Goal: Information Seeking & Learning: Learn about a topic

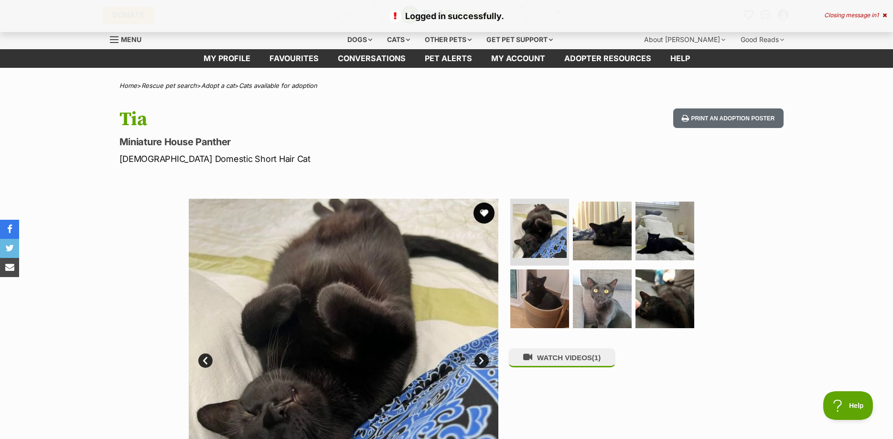
click at [484, 214] on button "favourite" at bounding box center [484, 213] width 21 height 21
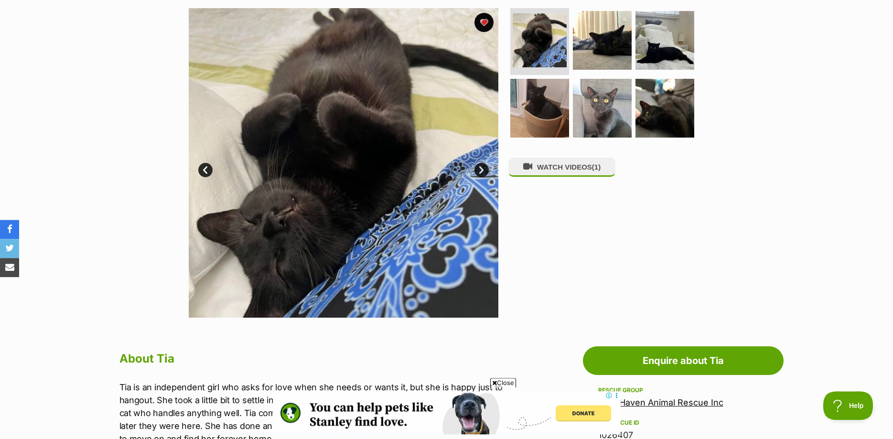
scroll to position [97, 0]
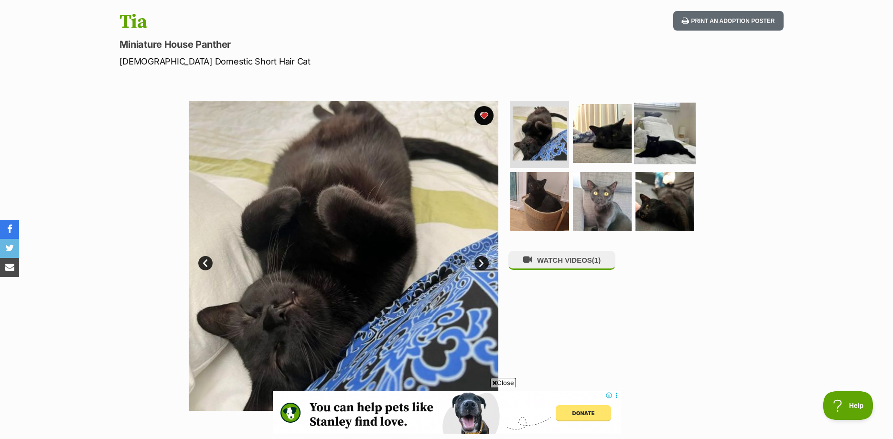
click at [668, 151] on img at bounding box center [665, 134] width 62 height 62
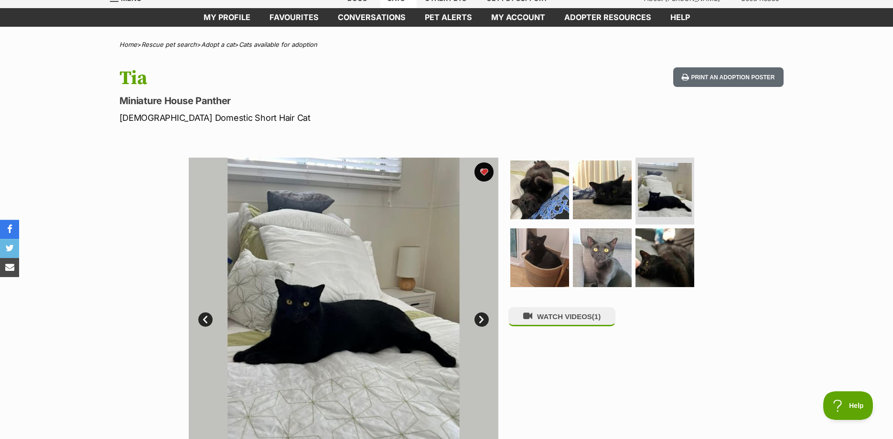
scroll to position [0, 0]
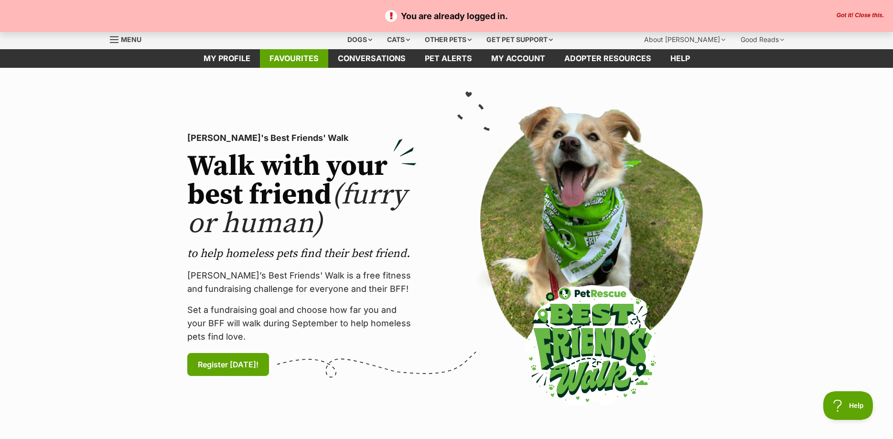
click at [290, 54] on link "Favourites" at bounding box center [294, 58] width 68 height 19
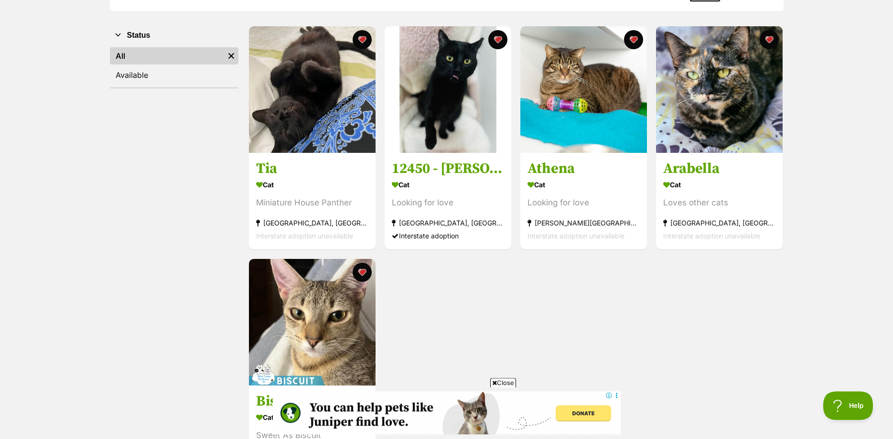
scroll to position [146, 0]
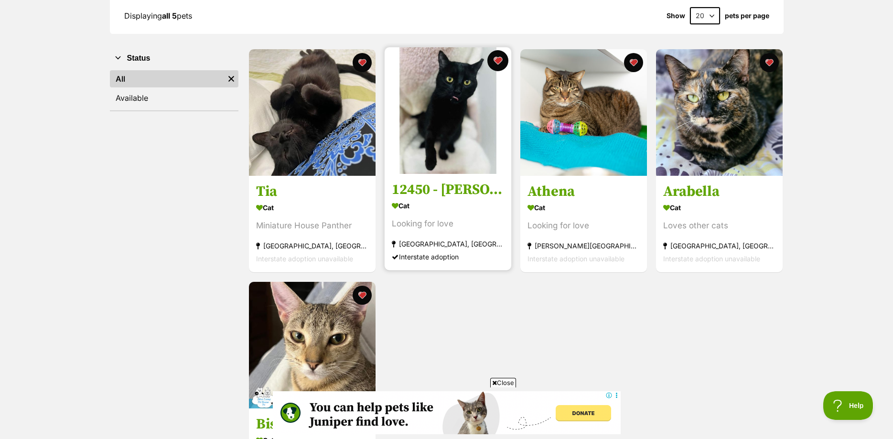
click at [496, 60] on button "favourite" at bounding box center [497, 60] width 21 height 21
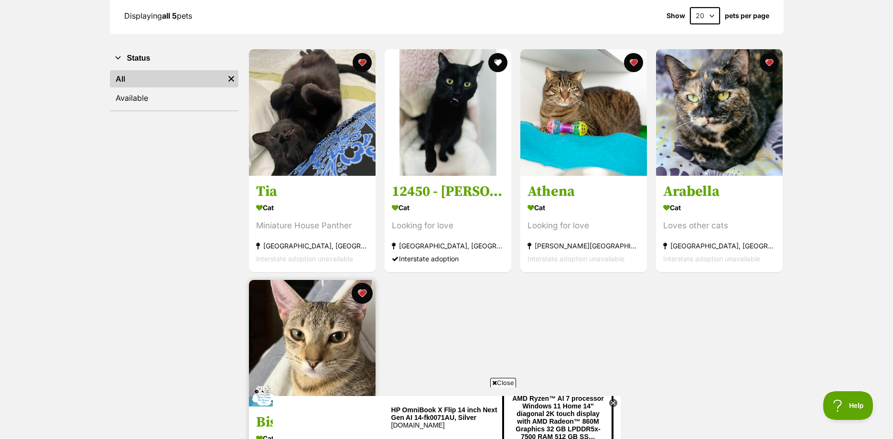
scroll to position [0, 0]
click at [364, 294] on button "favourite" at bounding box center [362, 293] width 21 height 21
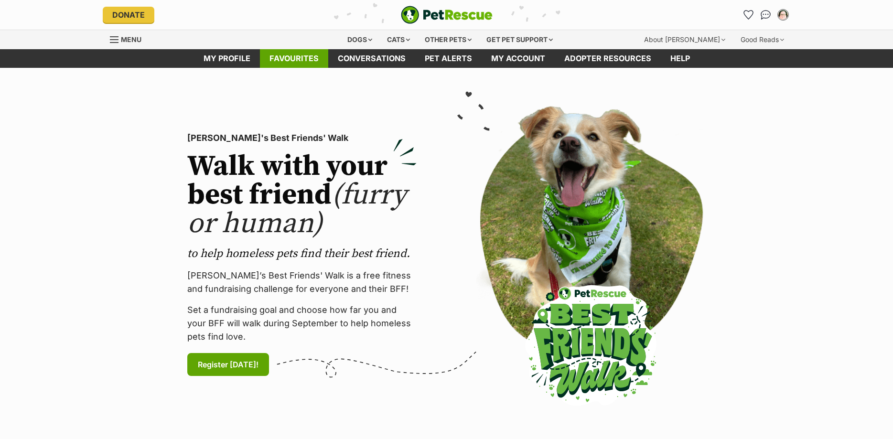
click at [294, 56] on link "Favourites" at bounding box center [294, 58] width 68 height 19
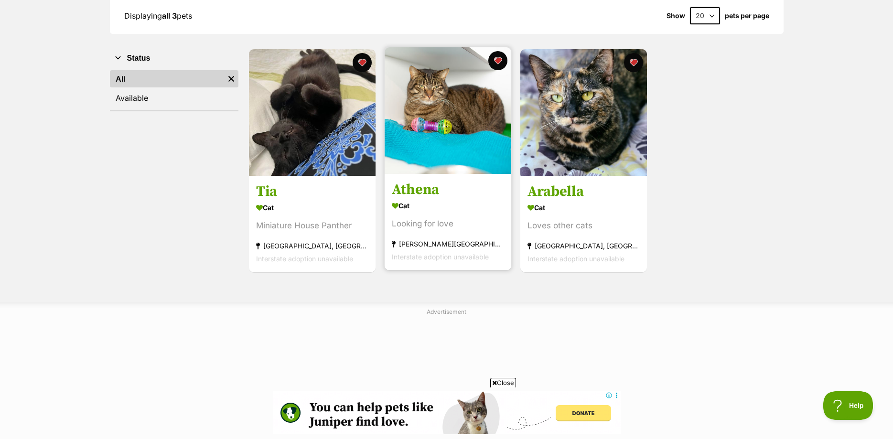
click at [449, 87] on img at bounding box center [448, 110] width 127 height 127
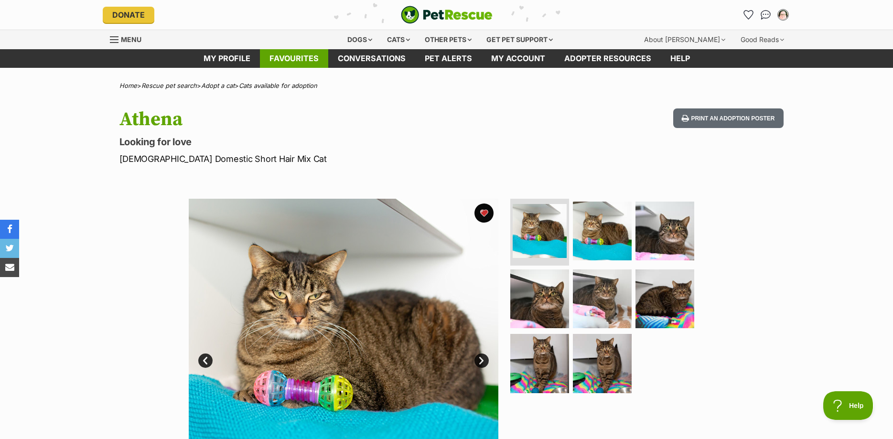
click at [293, 61] on link "Favourites" at bounding box center [294, 58] width 68 height 19
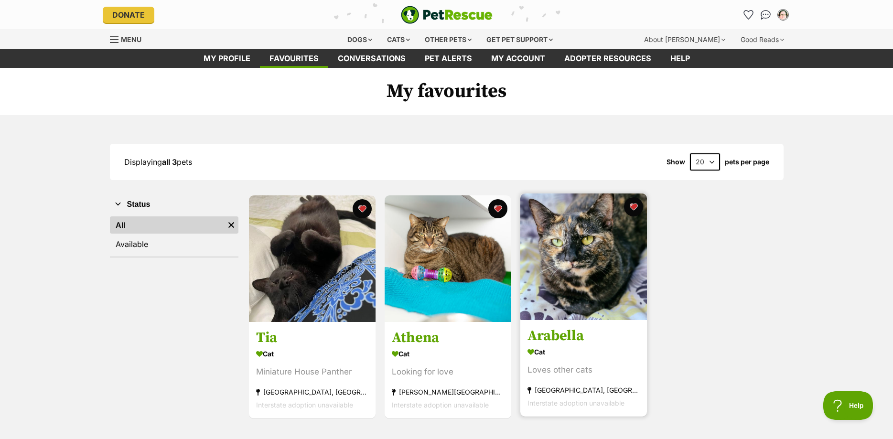
click at [582, 239] on img at bounding box center [583, 257] width 127 height 127
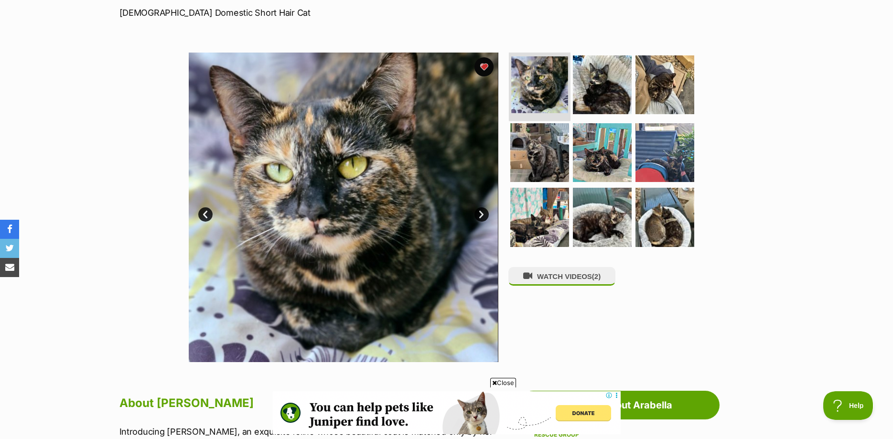
click at [549, 92] on img at bounding box center [539, 84] width 57 height 57
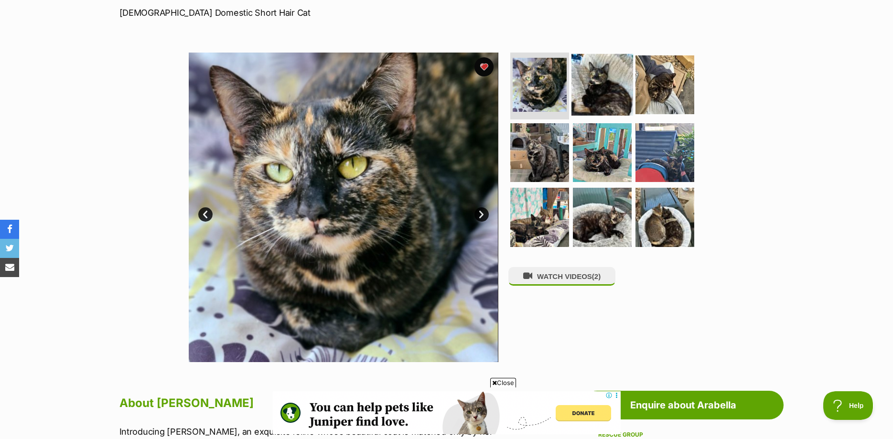
click at [601, 92] on img at bounding box center [603, 85] width 62 height 62
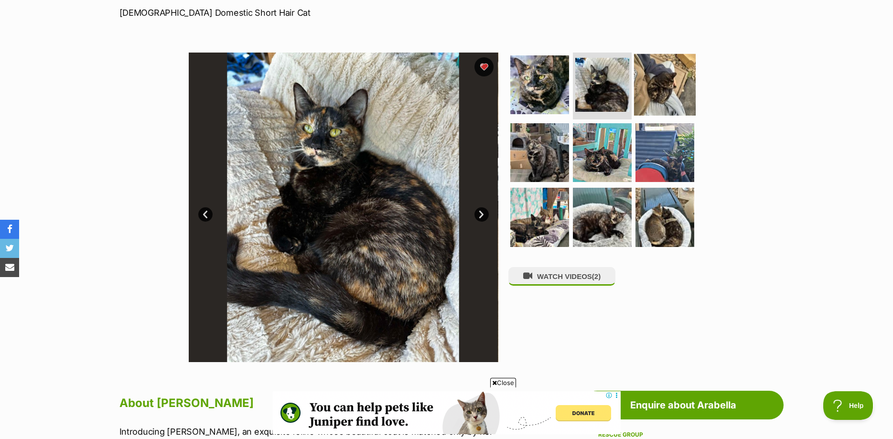
click at [656, 94] on img at bounding box center [665, 85] width 62 height 62
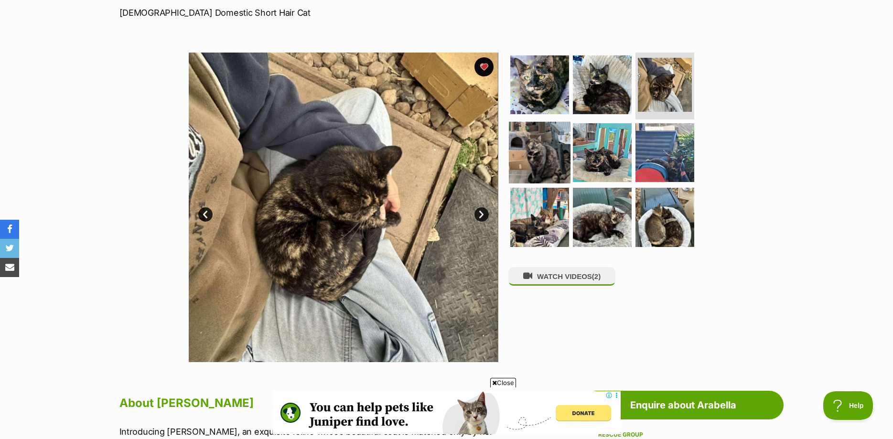
click at [541, 149] on img at bounding box center [540, 152] width 62 height 62
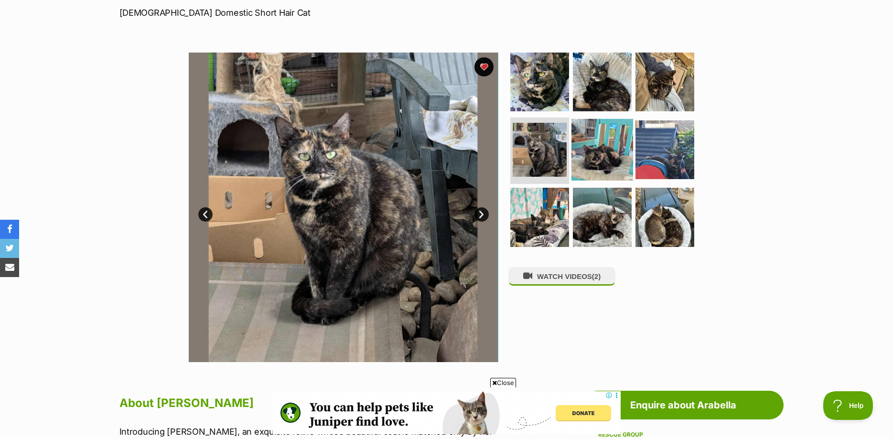
click at [600, 153] on img at bounding box center [603, 150] width 62 height 62
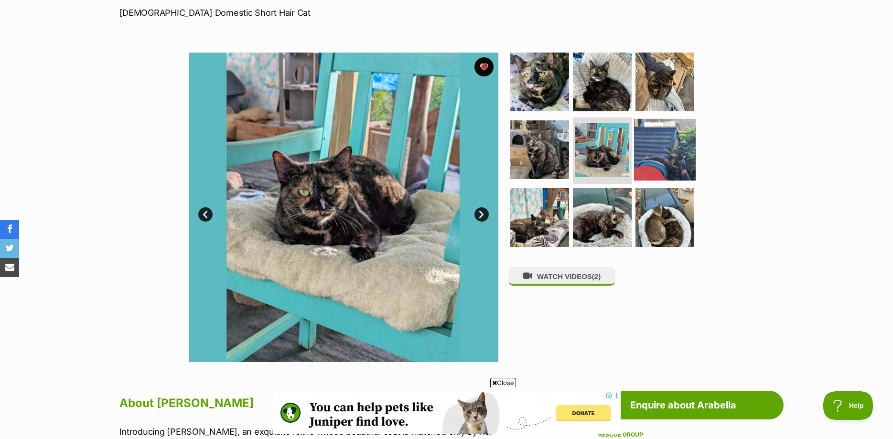
click at [660, 157] on img at bounding box center [665, 150] width 62 height 62
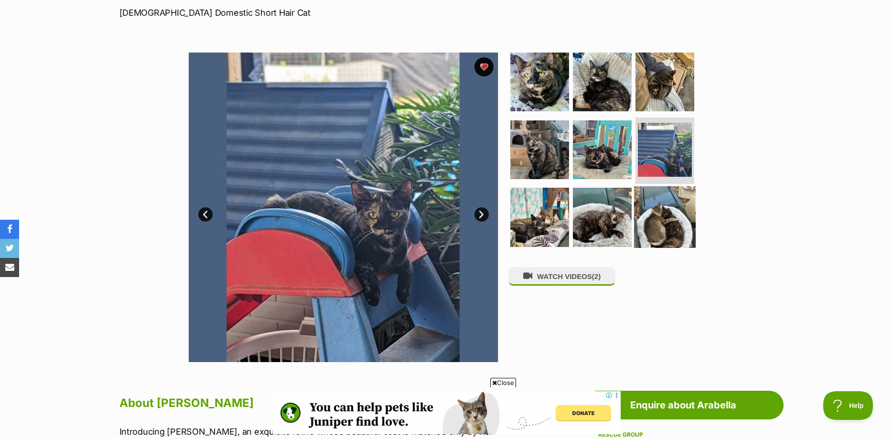
click at [658, 205] on img at bounding box center [665, 217] width 62 height 62
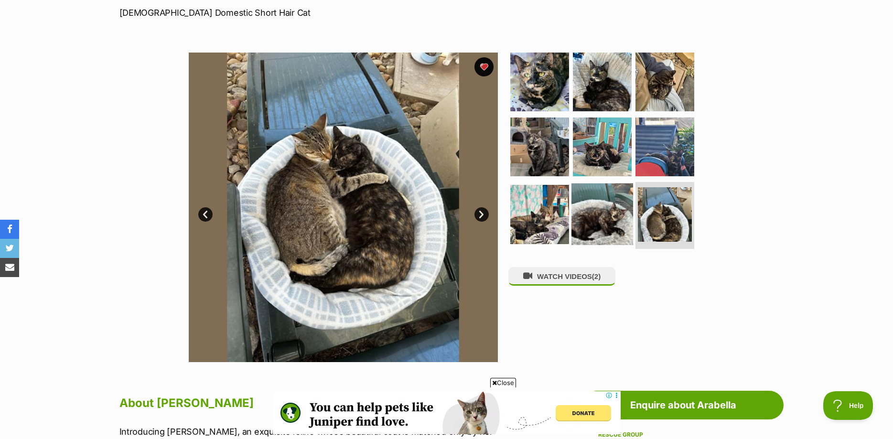
click at [594, 207] on img at bounding box center [603, 215] width 62 height 62
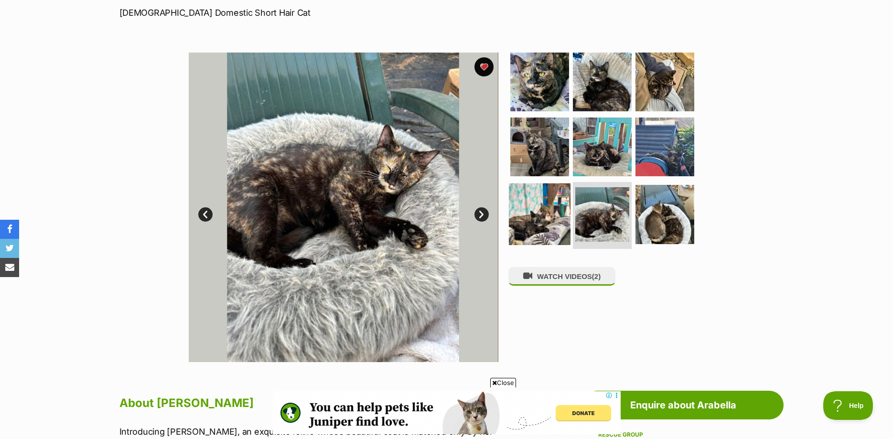
click at [539, 211] on img at bounding box center [540, 215] width 62 height 62
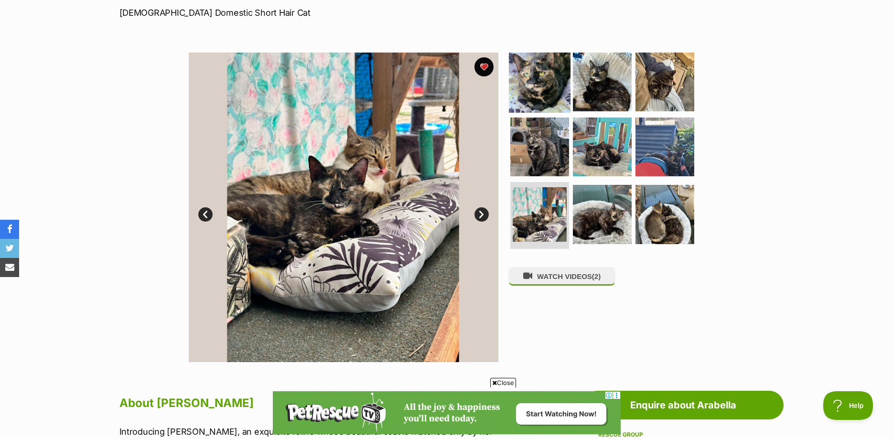
click at [544, 84] on img at bounding box center [540, 82] width 62 height 62
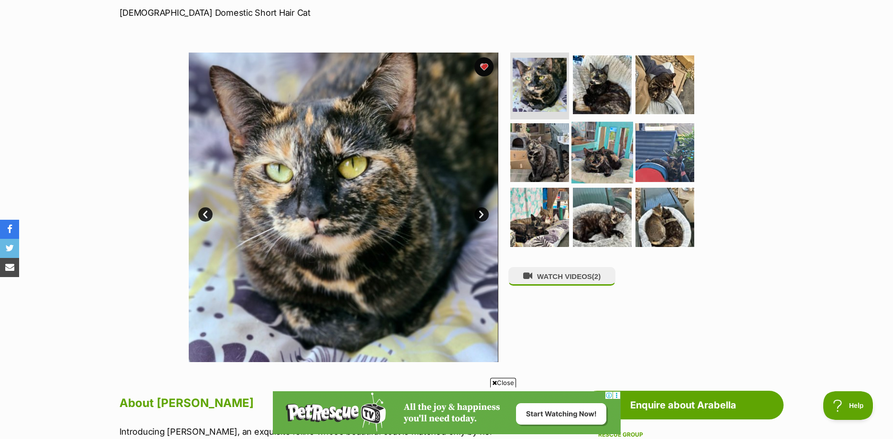
click at [601, 161] on img at bounding box center [603, 152] width 62 height 62
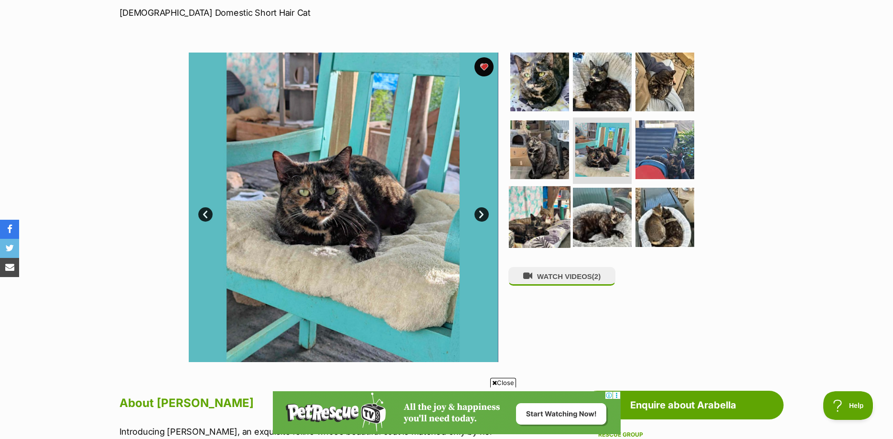
click at [542, 220] on img at bounding box center [540, 217] width 62 height 62
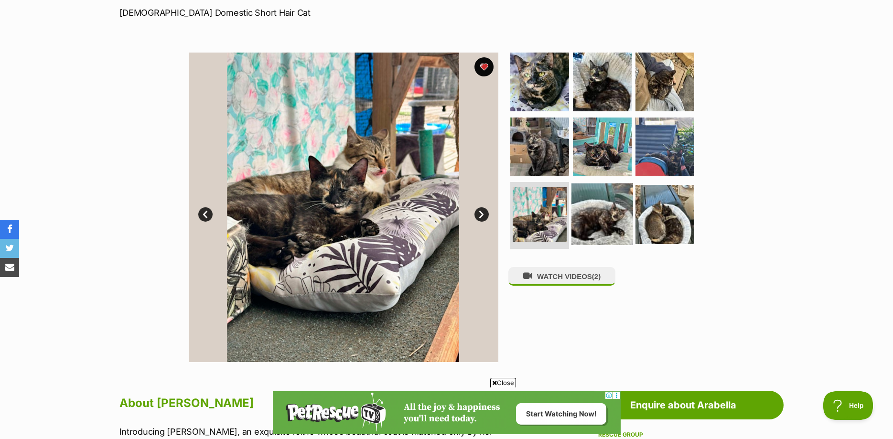
click at [599, 218] on img at bounding box center [603, 215] width 62 height 62
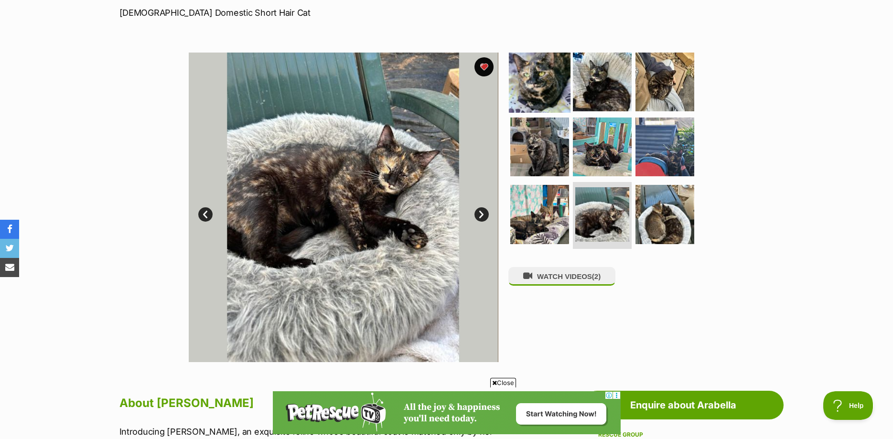
click at [537, 83] on img at bounding box center [540, 82] width 62 height 62
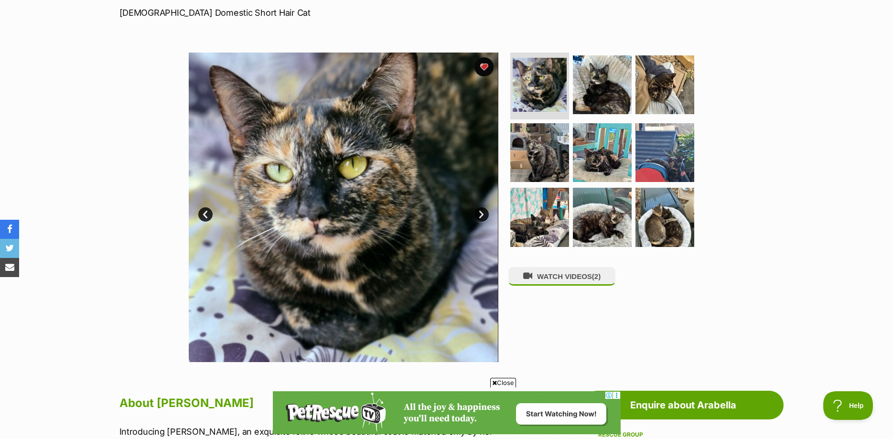
click at [482, 211] on link "Next" at bounding box center [482, 214] width 14 height 14
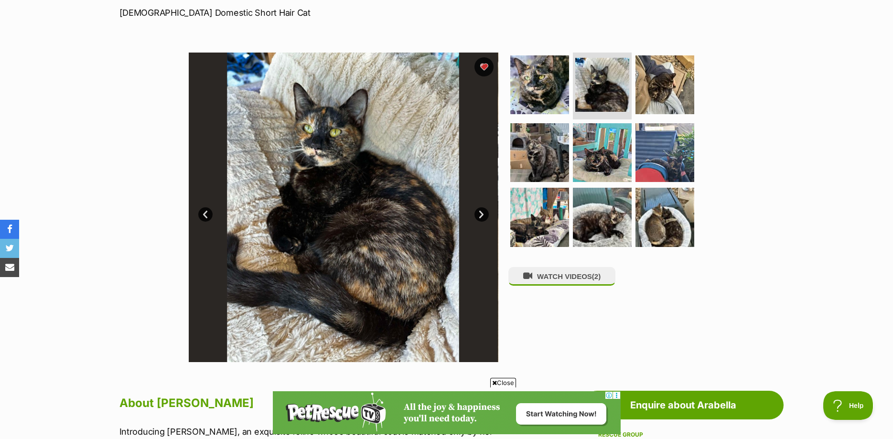
click at [482, 211] on link "Next" at bounding box center [482, 214] width 14 height 14
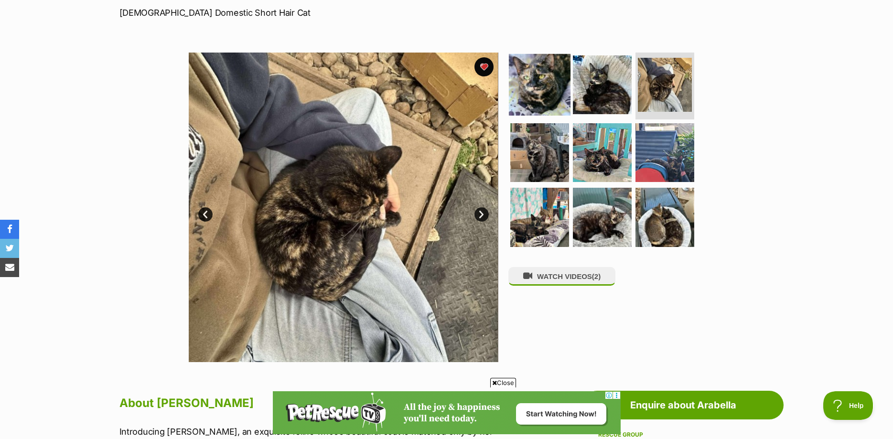
click at [542, 90] on img at bounding box center [540, 85] width 62 height 62
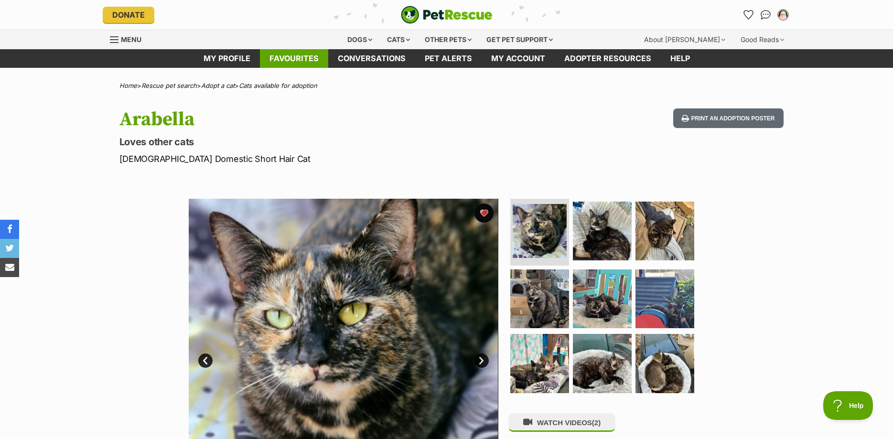
click at [284, 59] on link "Favourites" at bounding box center [294, 58] width 68 height 19
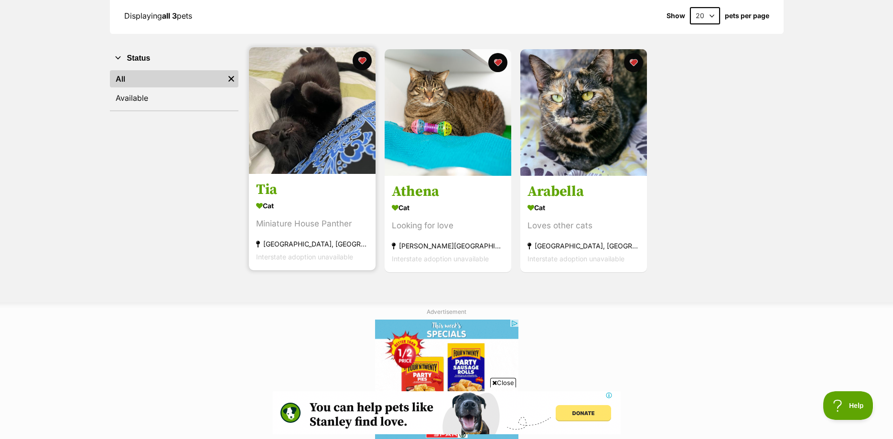
click at [306, 125] on img at bounding box center [312, 110] width 127 height 127
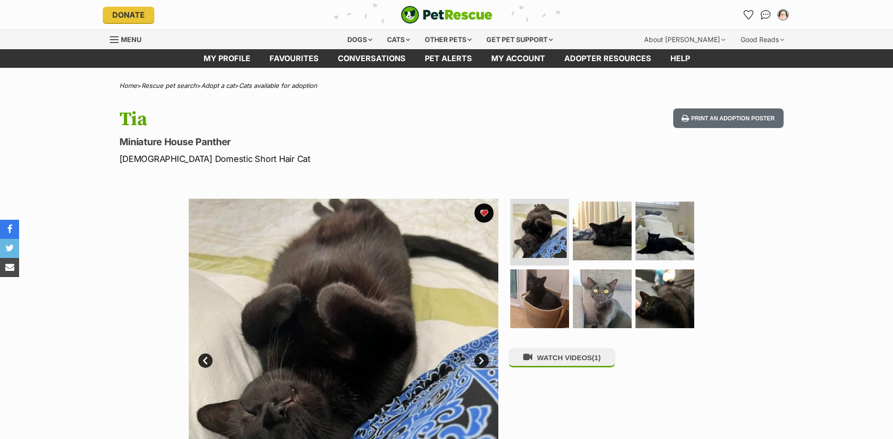
click at [657, 227] on img at bounding box center [665, 231] width 59 height 59
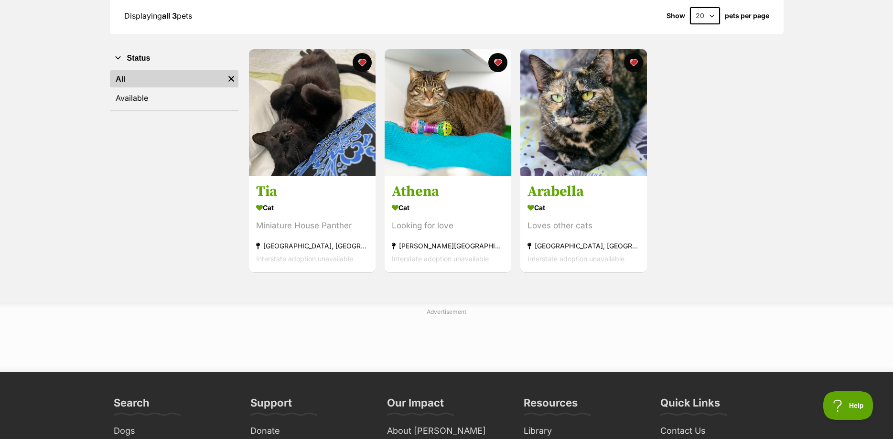
click at [474, 116] on img at bounding box center [448, 112] width 127 height 127
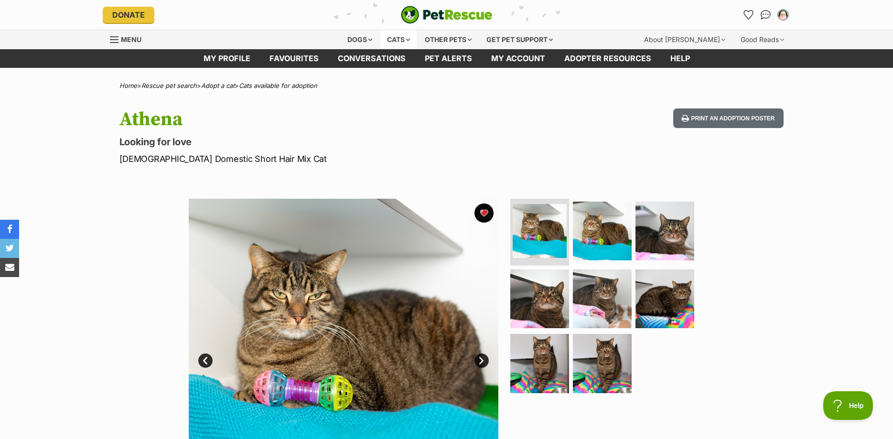
click at [398, 37] on div "Cats" at bounding box center [398, 39] width 36 height 19
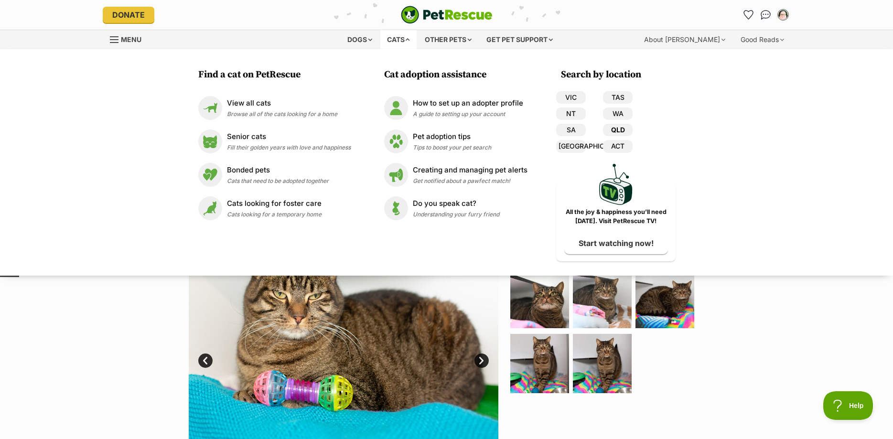
click at [615, 125] on link "QLD" at bounding box center [618, 130] width 30 height 12
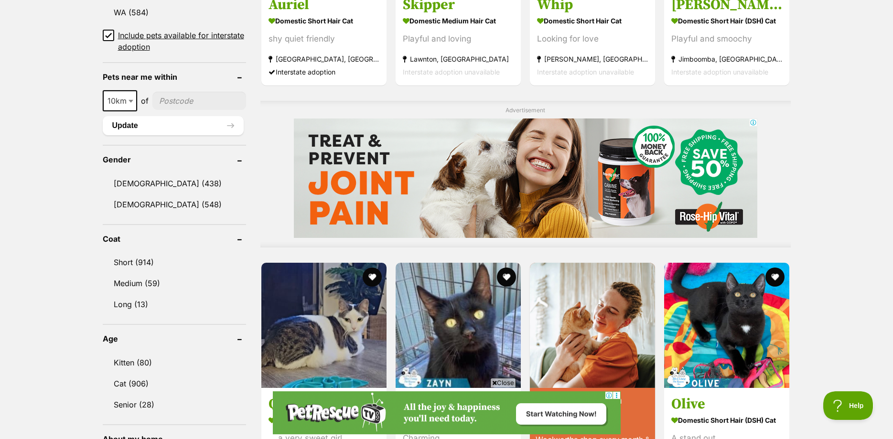
scroll to position [682, 0]
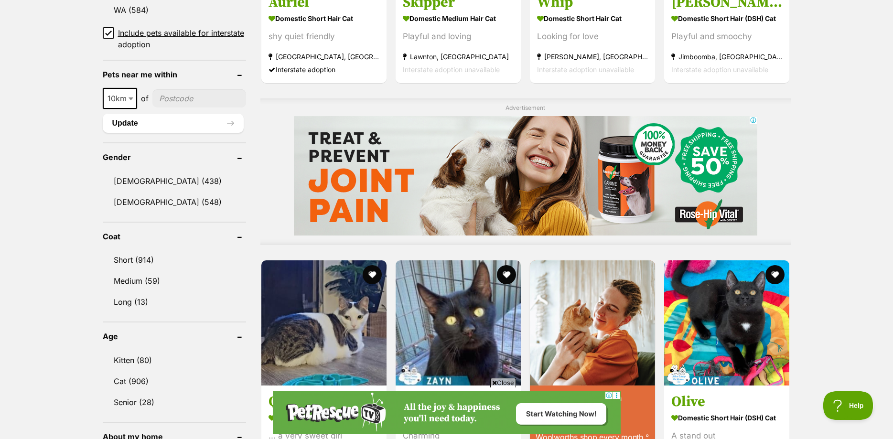
click at [107, 30] on icon at bounding box center [108, 33] width 7 height 7
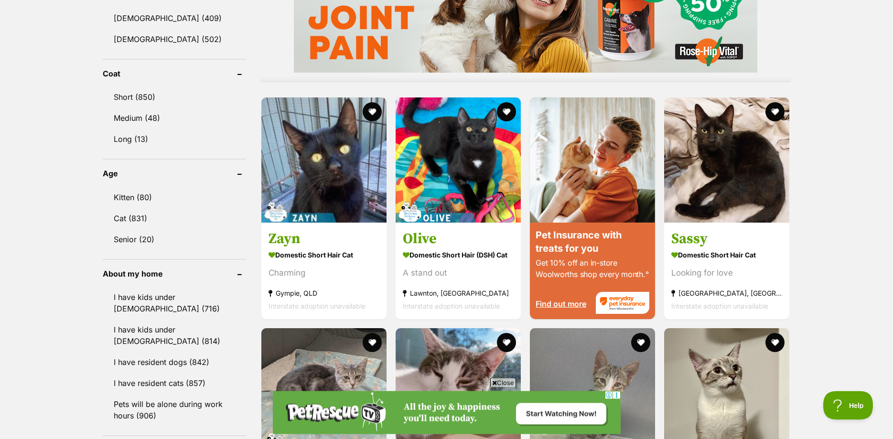
scroll to position [829, 0]
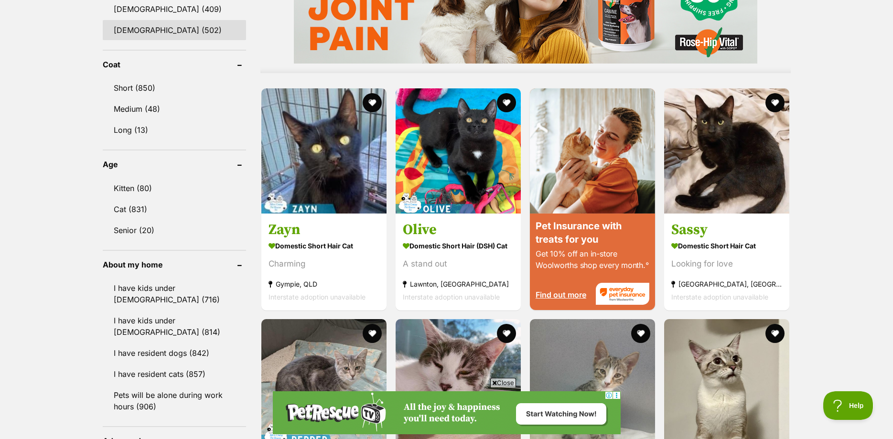
click at [130, 35] on link "[DEMOGRAPHIC_DATA] (502)" at bounding box center [174, 30] width 143 height 20
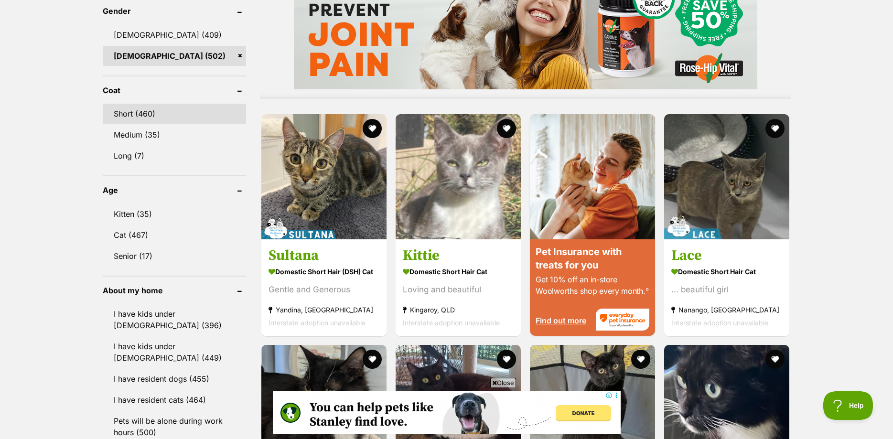
click at [142, 104] on link "Short (460)" at bounding box center [174, 114] width 143 height 20
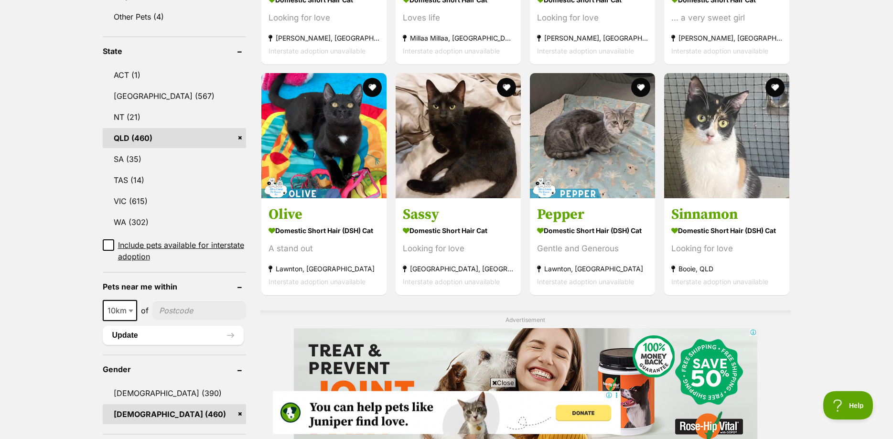
scroll to position [487, 0]
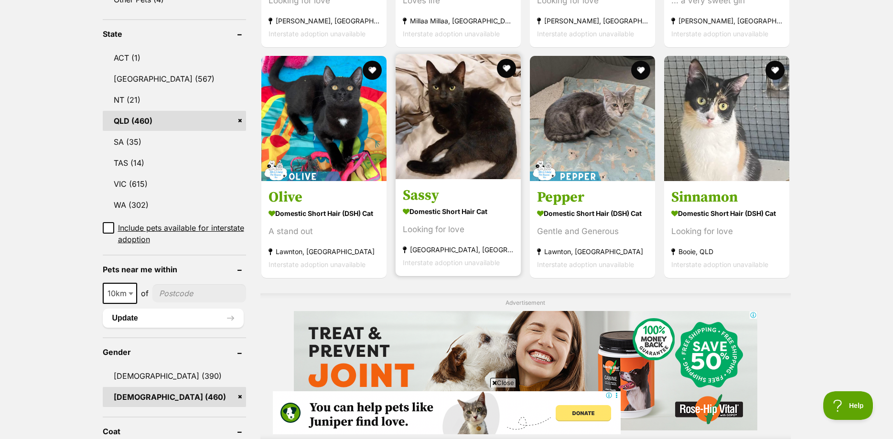
click at [456, 111] on img at bounding box center [458, 116] width 125 height 125
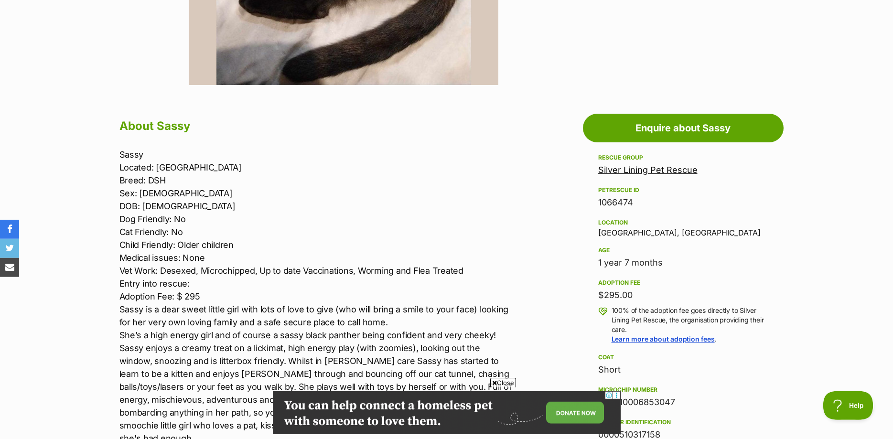
scroll to position [536, 0]
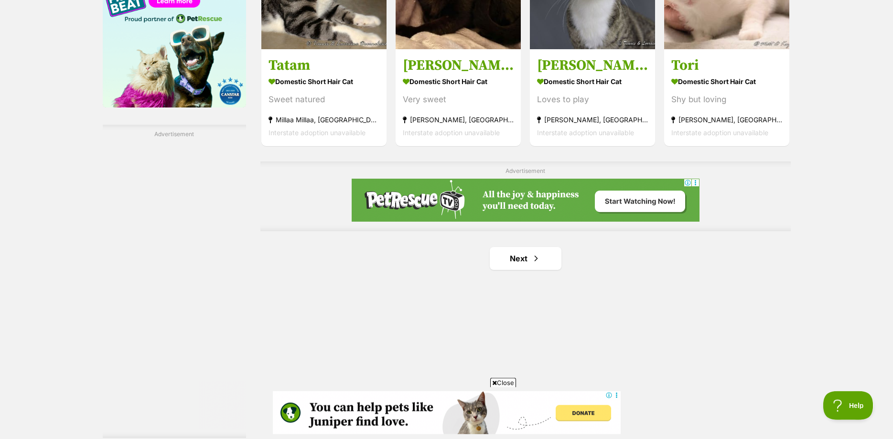
scroll to position [1706, 0]
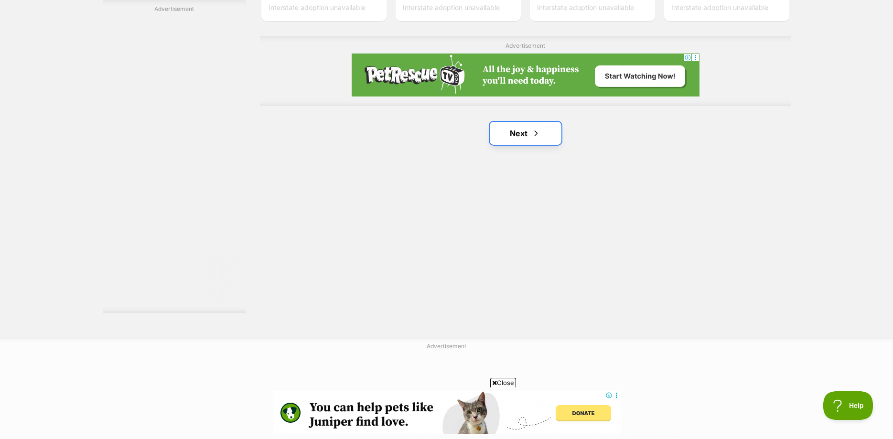
click at [510, 133] on link "Next" at bounding box center [526, 133] width 72 height 23
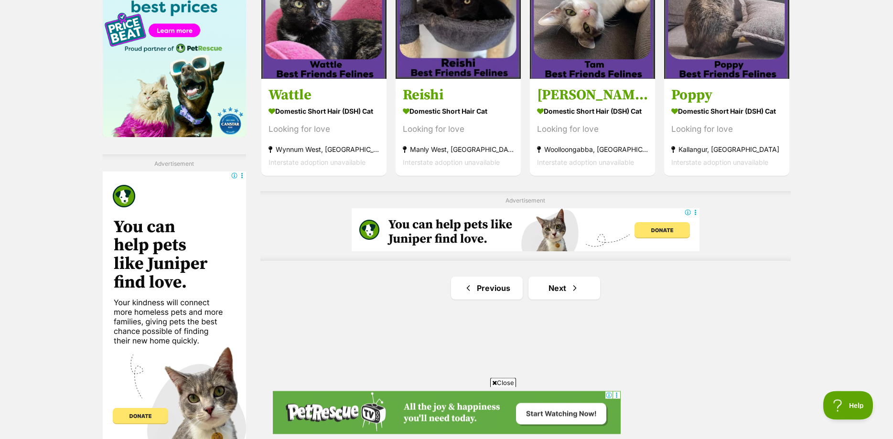
scroll to position [1706, 0]
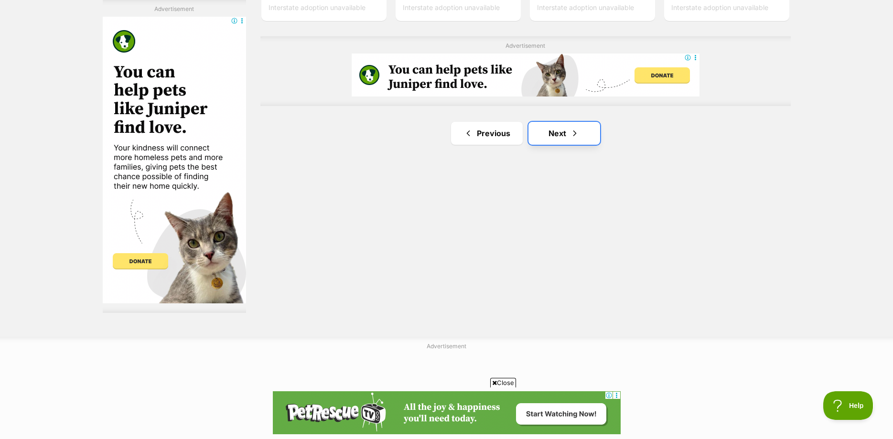
click at [563, 137] on link "Next" at bounding box center [565, 133] width 72 height 23
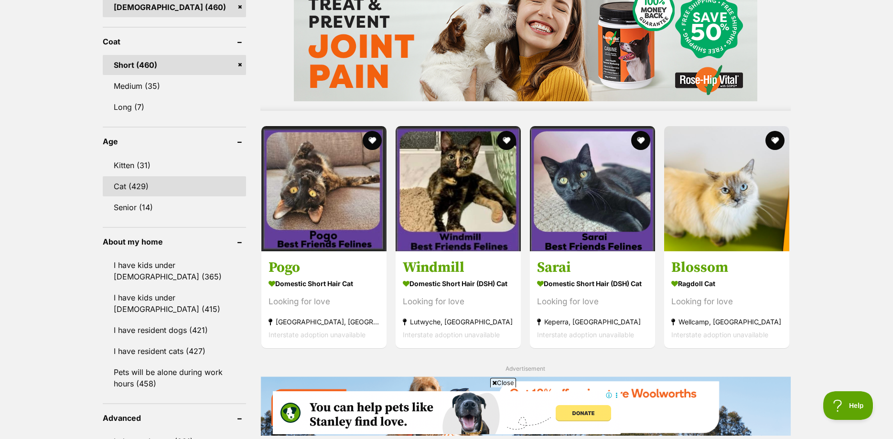
click at [130, 184] on link "Cat (429)" at bounding box center [174, 186] width 143 height 20
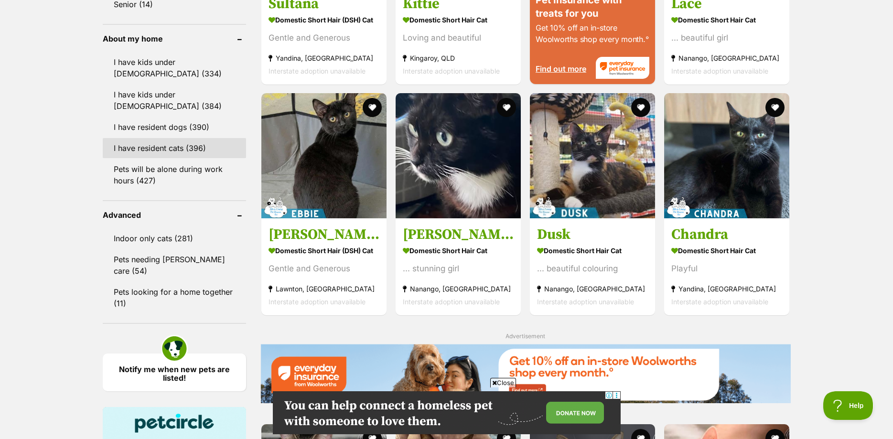
click at [135, 143] on link "I have resident cats (396)" at bounding box center [174, 148] width 143 height 20
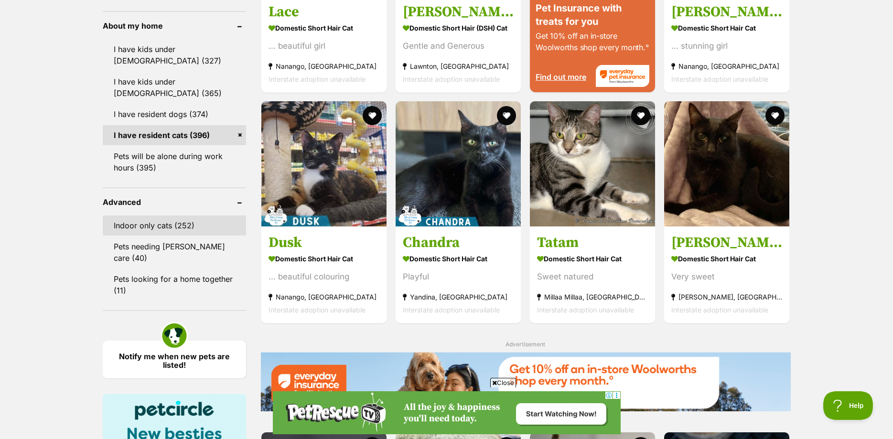
click at [149, 225] on link "Indoor only cats (252)" at bounding box center [174, 226] width 143 height 20
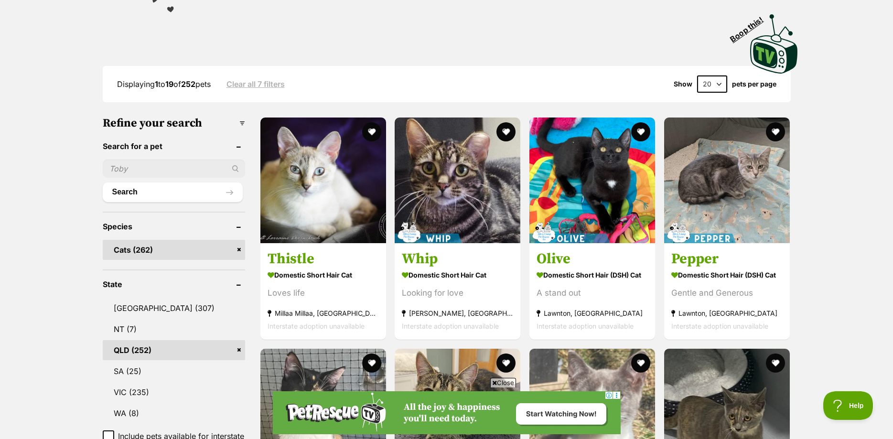
click at [697, 76] on select "20 40 60" at bounding box center [712, 84] width 30 height 17
select select "60"
click option "60" at bounding box center [0, 0] width 0 height 0
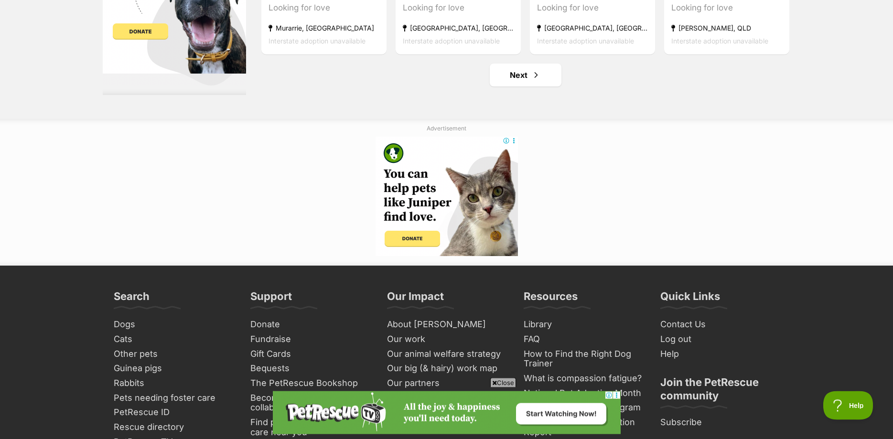
scroll to position [4631, 0]
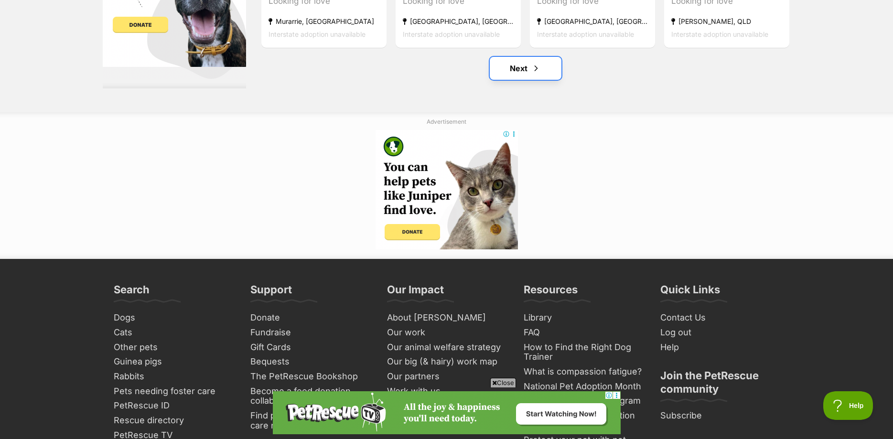
click at [515, 64] on link "Next" at bounding box center [526, 68] width 72 height 23
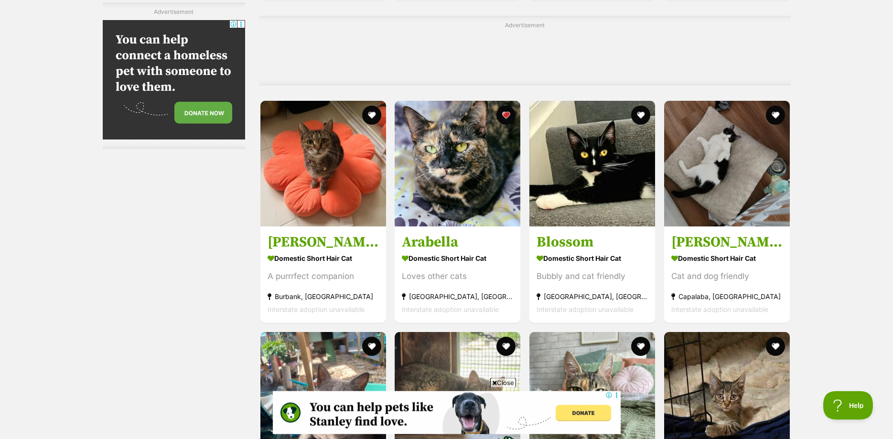
scroll to position [2925, 0]
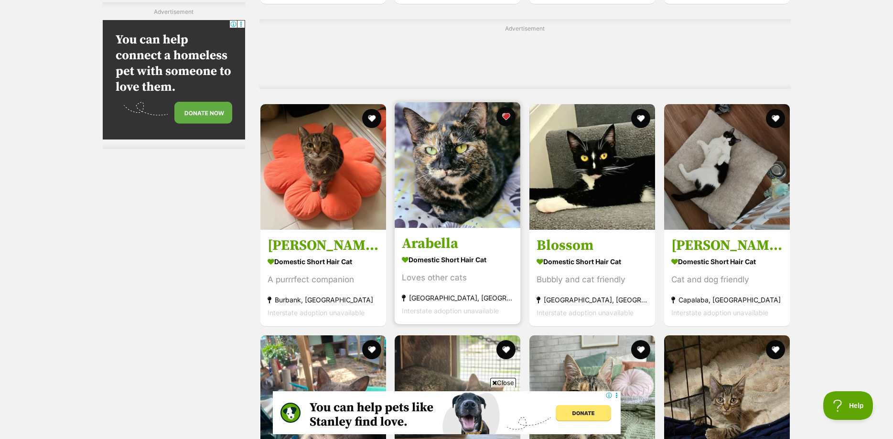
click at [450, 164] on img at bounding box center [458, 165] width 126 height 126
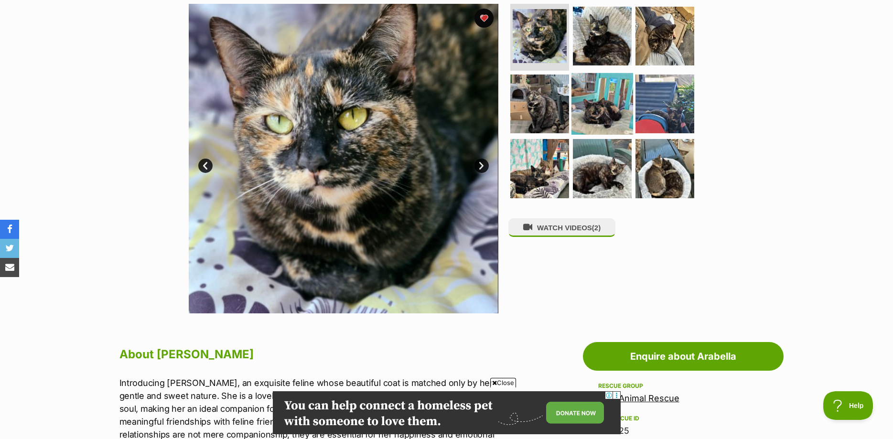
click at [609, 117] on img at bounding box center [603, 104] width 62 height 62
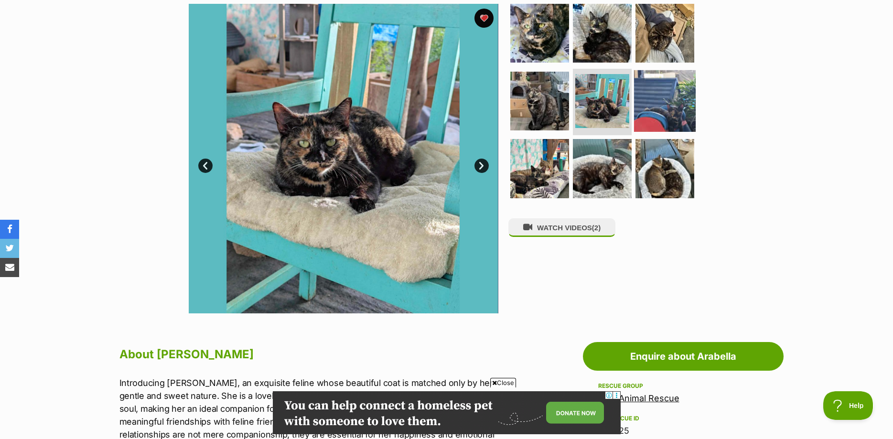
click at [667, 104] on img at bounding box center [665, 101] width 62 height 62
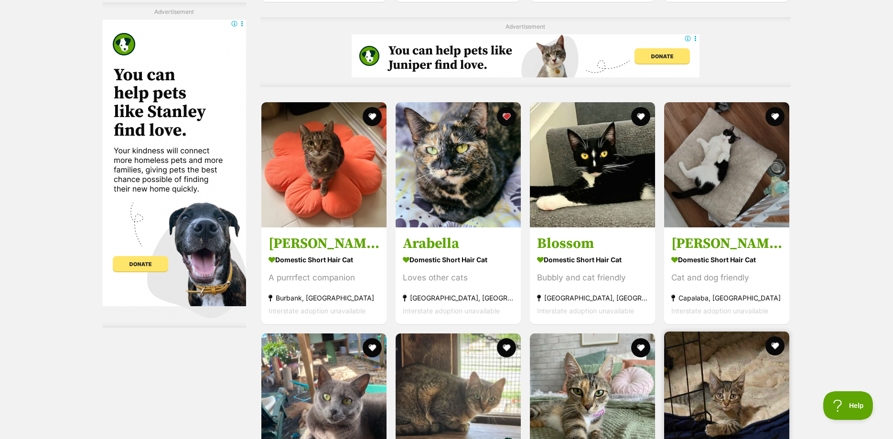
click at [725, 332] on img at bounding box center [726, 394] width 125 height 125
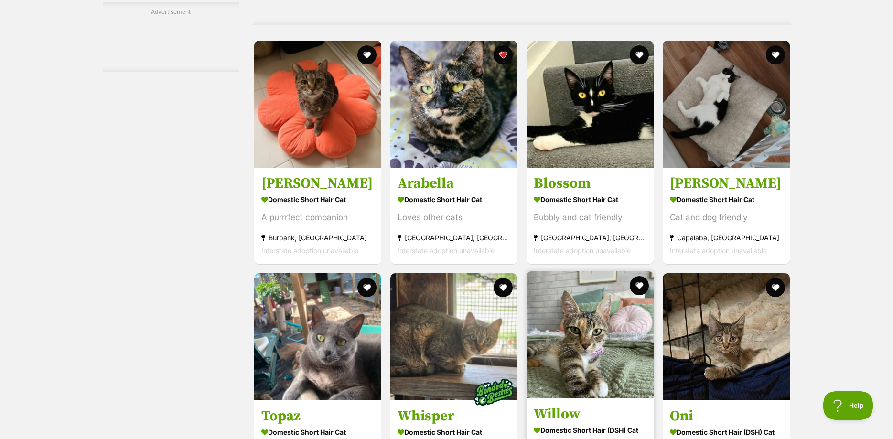
click at [574, 271] on img at bounding box center [590, 334] width 127 height 127
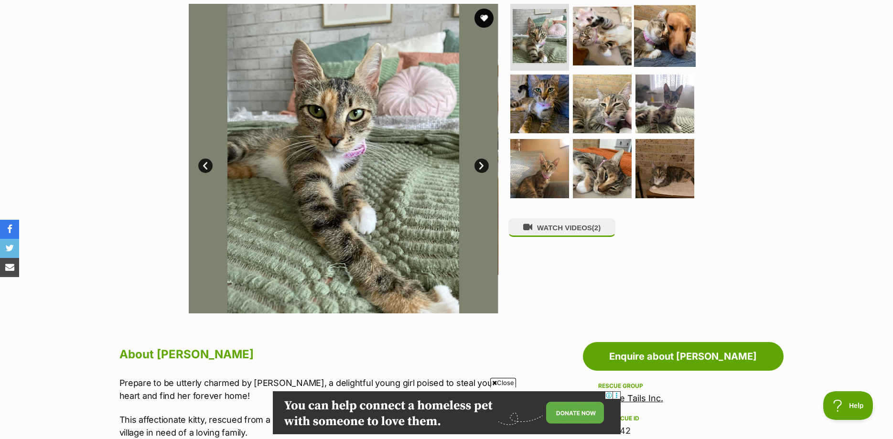
click at [660, 45] on img at bounding box center [665, 36] width 62 height 62
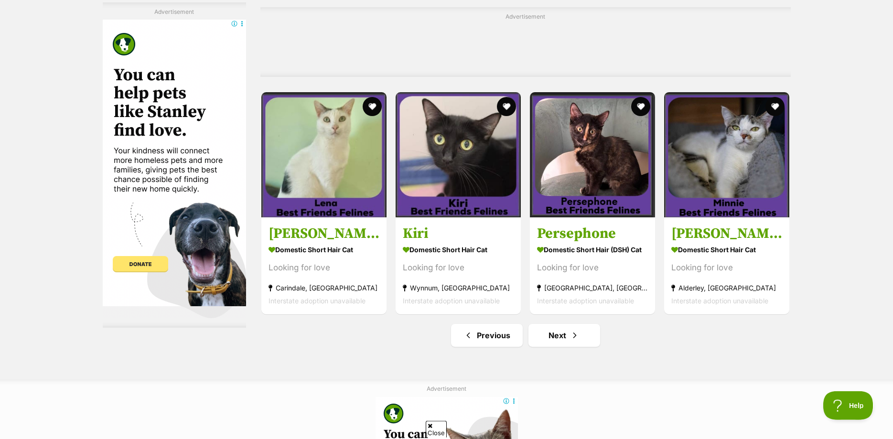
scroll to position [4444, 0]
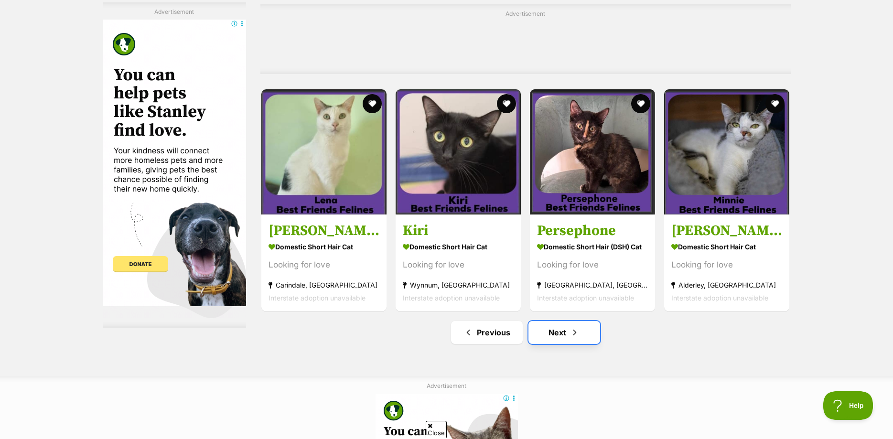
click at [558, 321] on link "Next" at bounding box center [565, 332] width 72 height 23
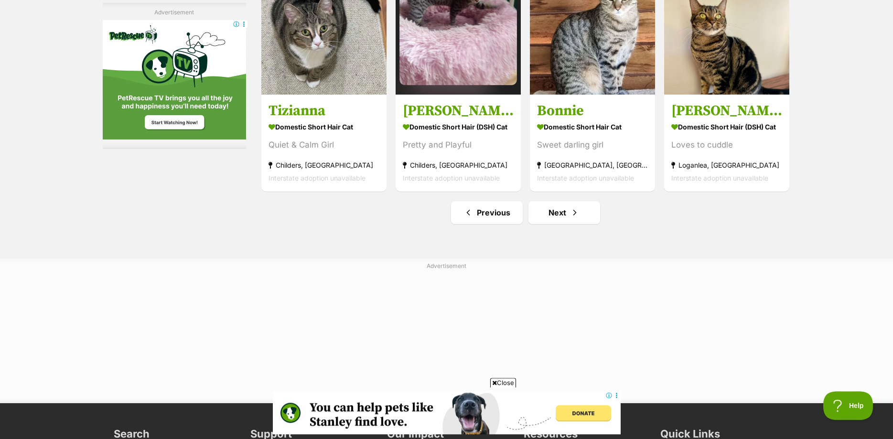
scroll to position [4679, 0]
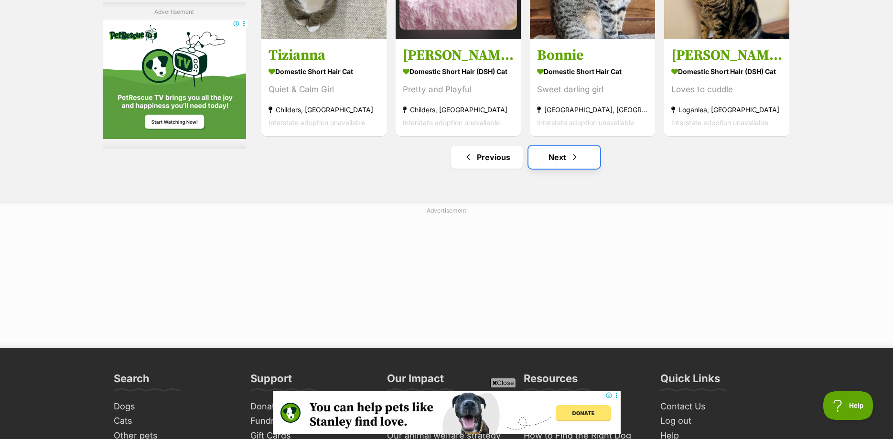
click at [556, 160] on link "Next" at bounding box center [565, 157] width 72 height 23
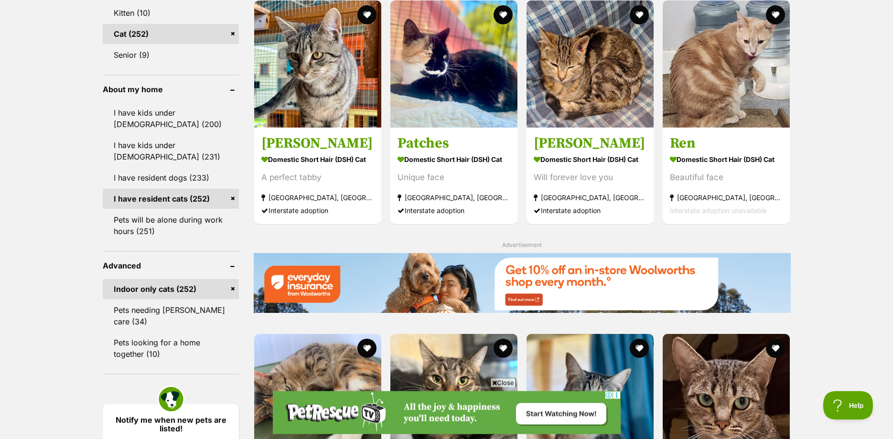
scroll to position [926, 0]
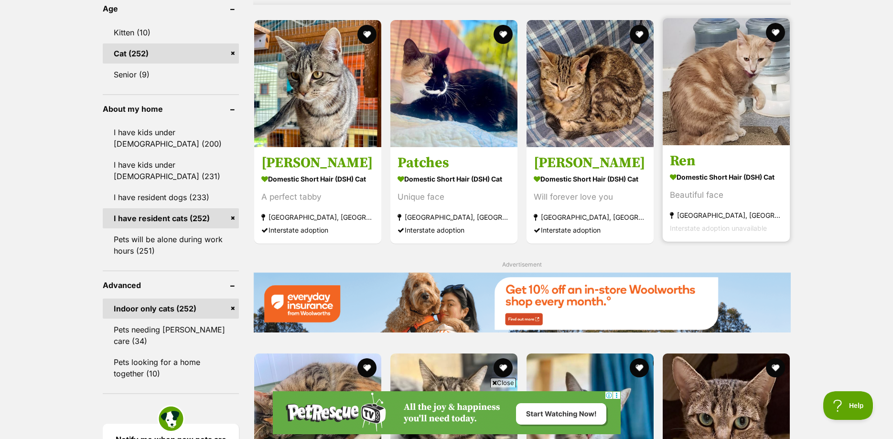
click at [719, 108] on img at bounding box center [726, 81] width 127 height 127
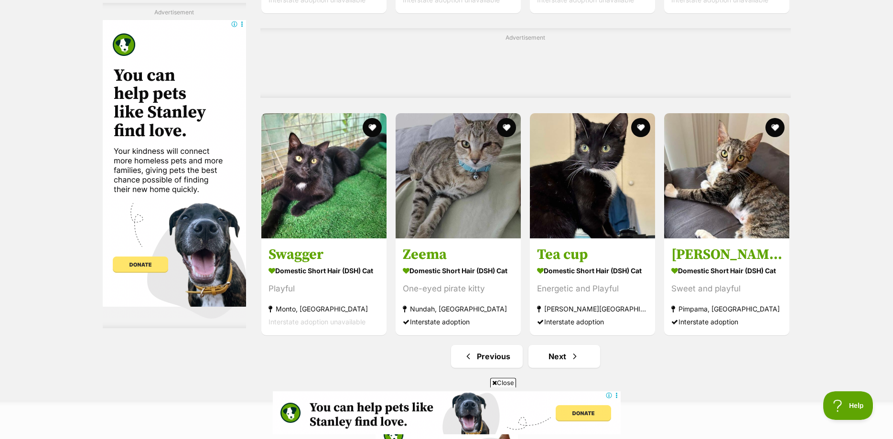
scroll to position [4679, 0]
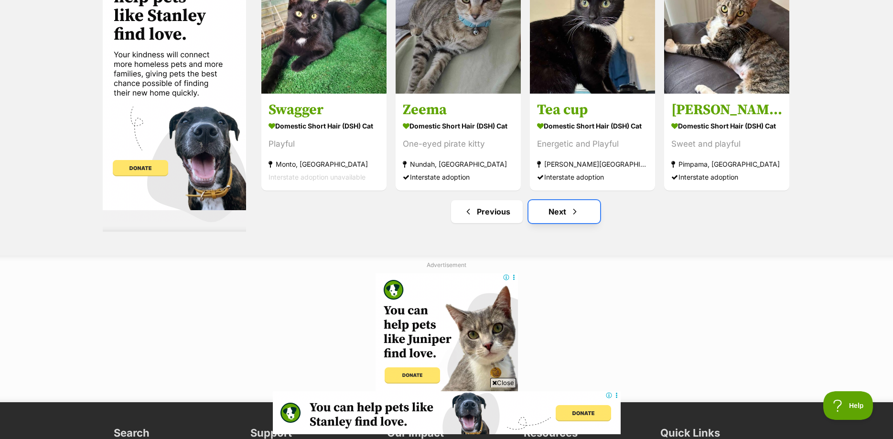
click at [543, 200] on link "Next" at bounding box center [565, 211] width 72 height 23
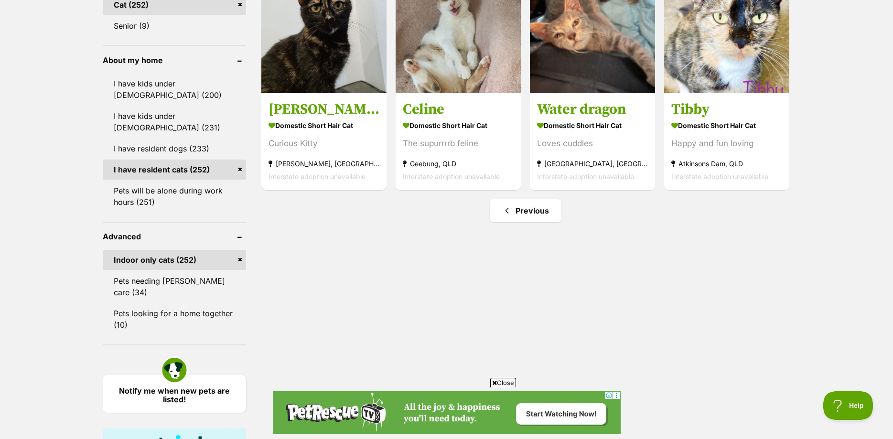
scroll to position [926, 0]
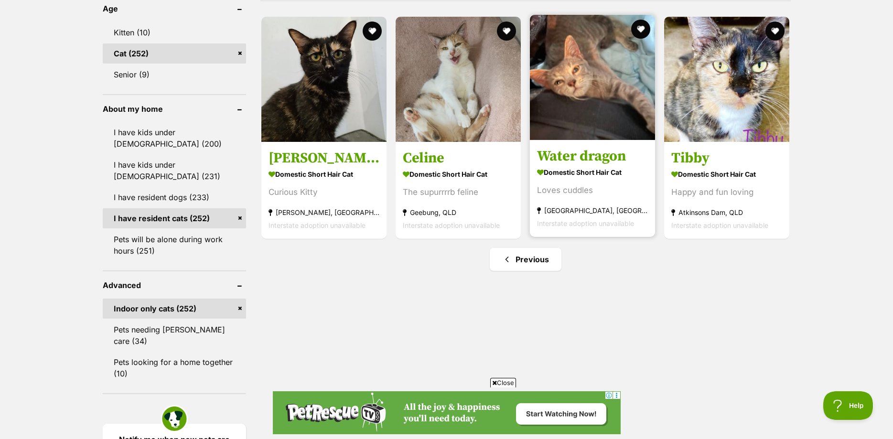
click at [604, 76] on img at bounding box center [592, 77] width 125 height 125
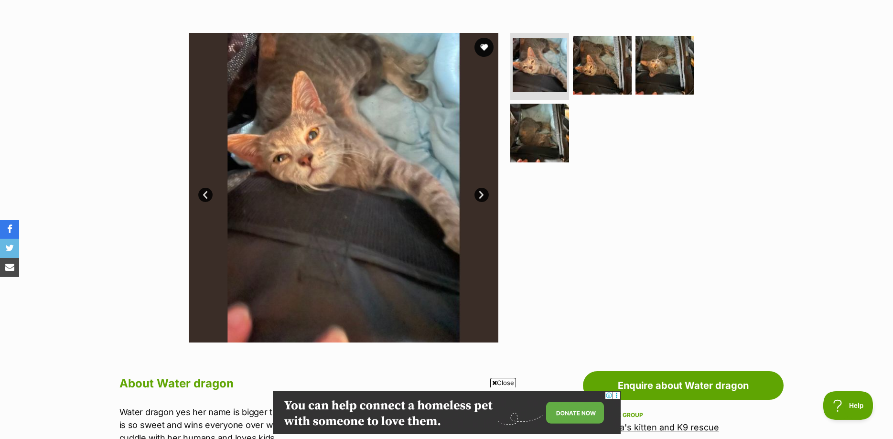
scroll to position [146, 0]
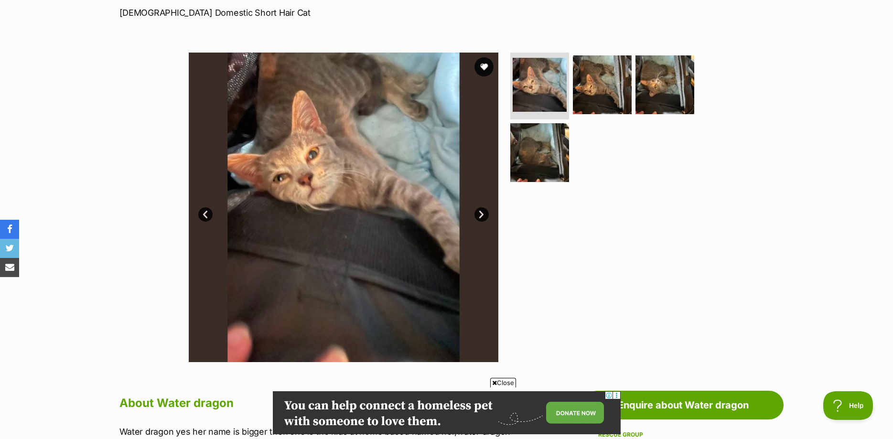
click at [480, 211] on link "Next" at bounding box center [482, 214] width 14 height 14
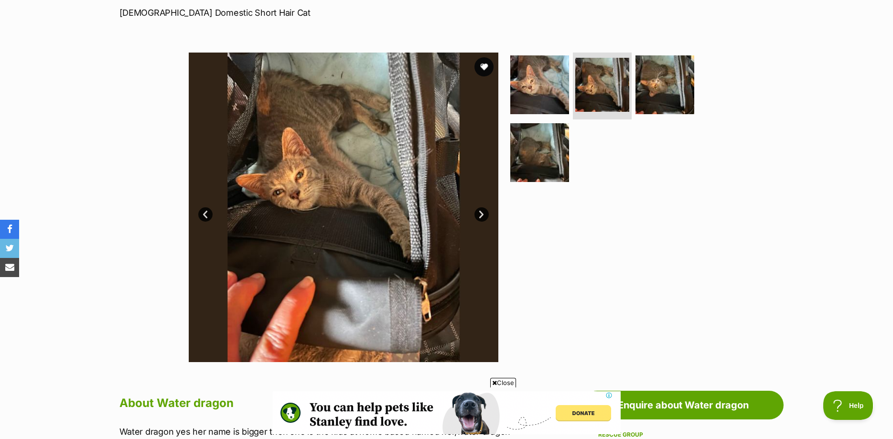
scroll to position [0, 0]
click at [480, 211] on link "Next" at bounding box center [482, 214] width 14 height 14
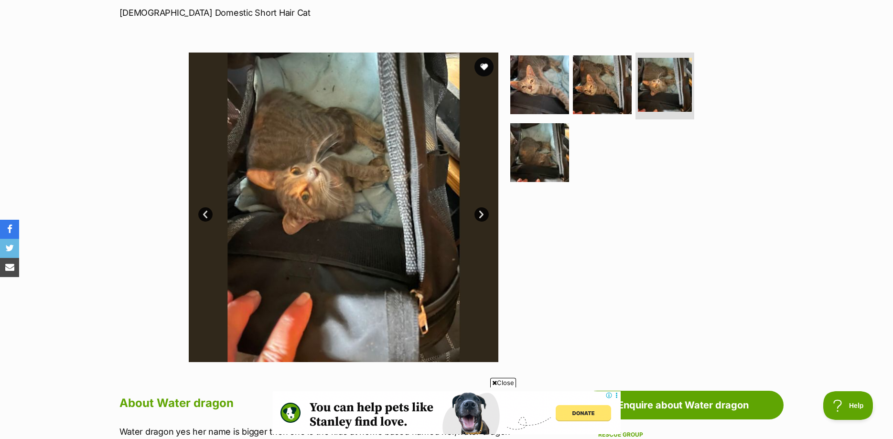
click at [480, 211] on link "Next" at bounding box center [482, 214] width 14 height 14
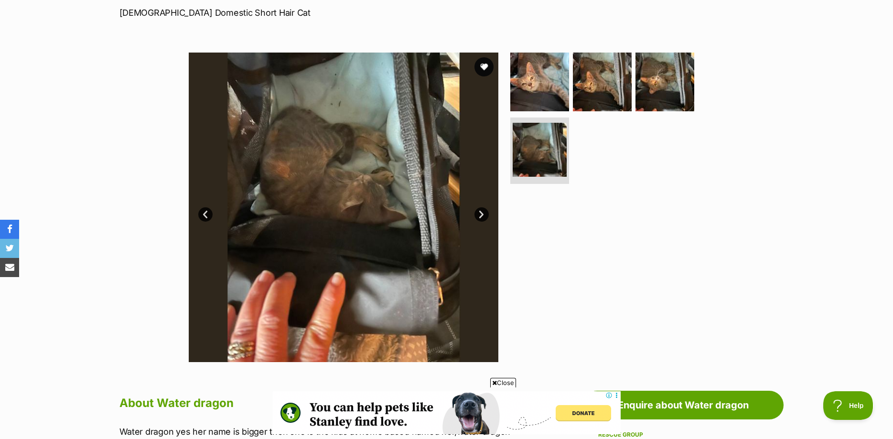
click at [481, 211] on link "Next" at bounding box center [482, 214] width 14 height 14
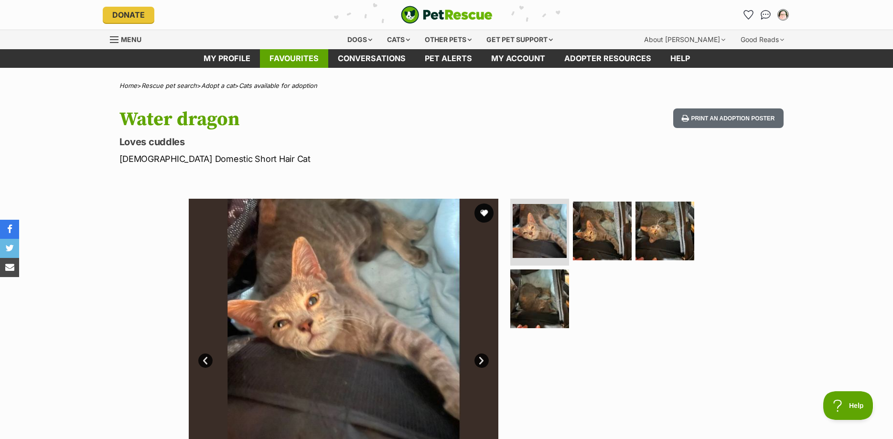
click at [301, 57] on link "Favourites" at bounding box center [294, 58] width 68 height 19
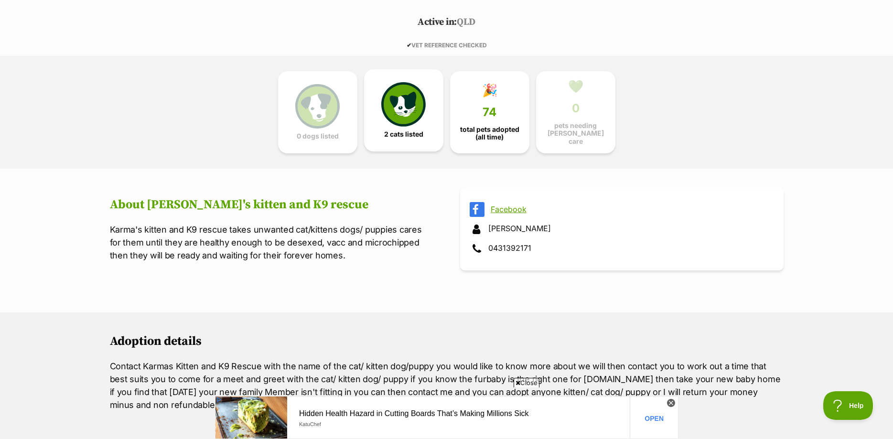
click at [408, 120] on img at bounding box center [403, 104] width 44 height 44
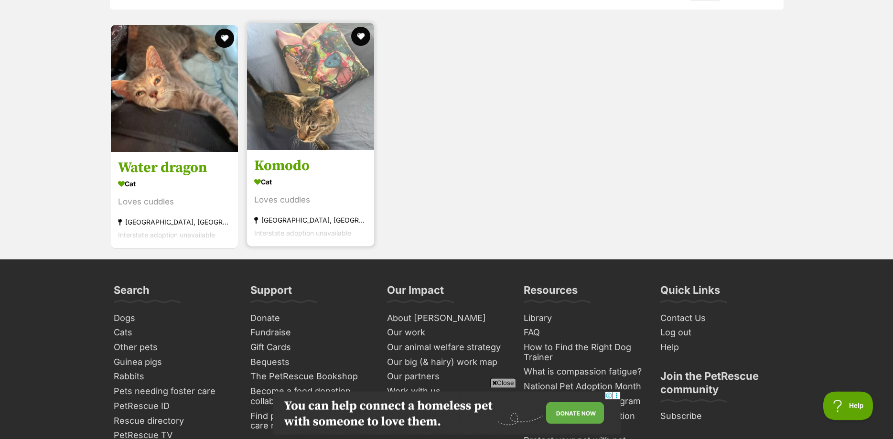
click at [327, 74] on img at bounding box center [310, 86] width 127 height 127
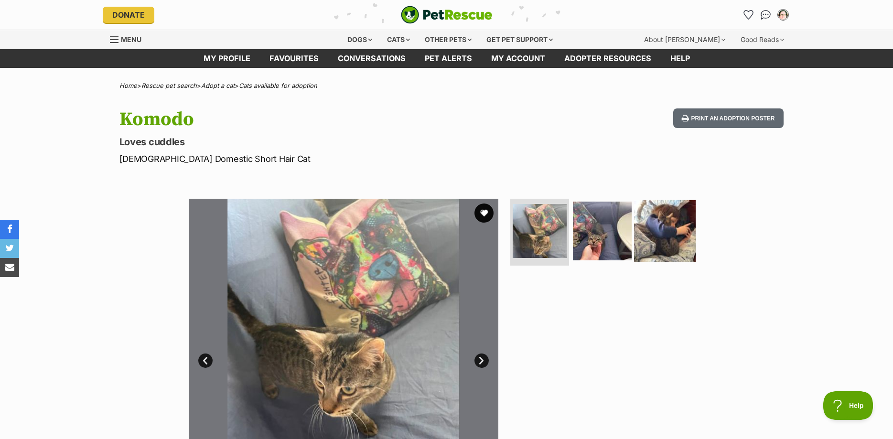
click at [671, 214] on img at bounding box center [665, 231] width 62 height 62
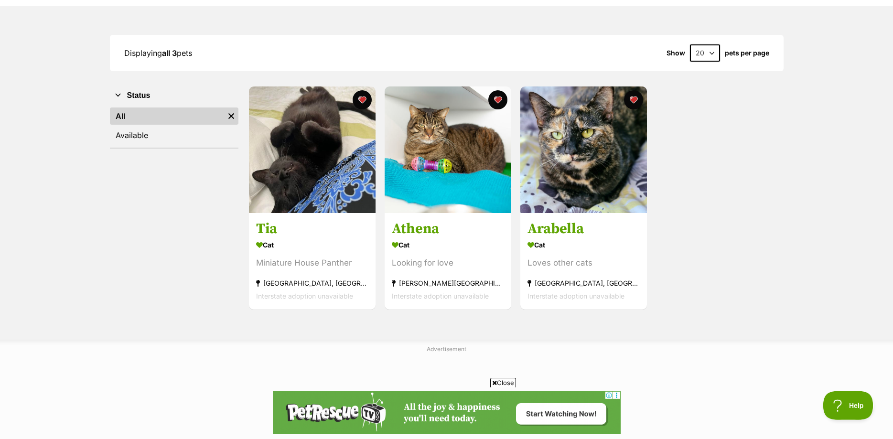
scroll to position [97, 0]
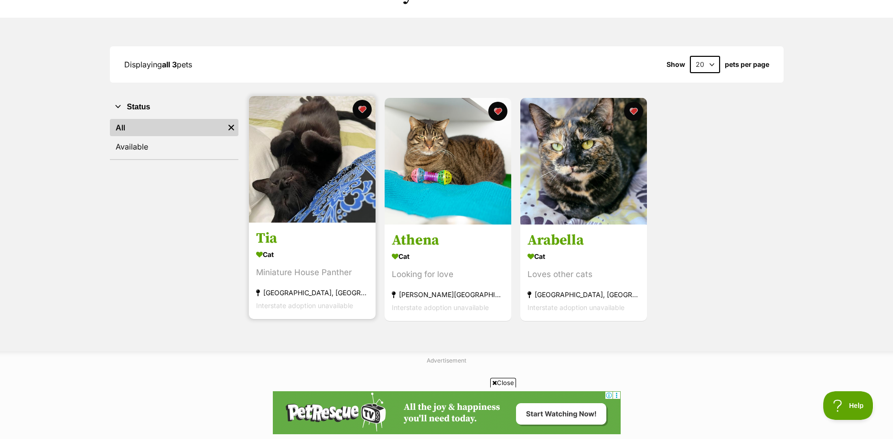
click at [301, 174] on img at bounding box center [312, 159] width 127 height 127
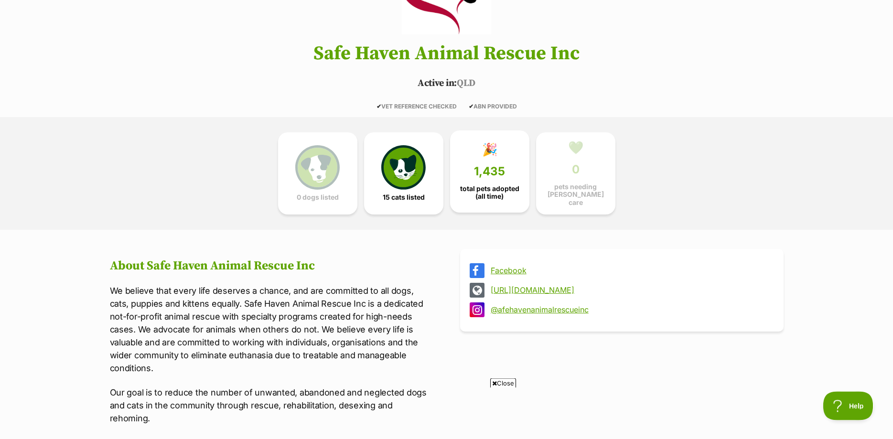
scroll to position [146, 0]
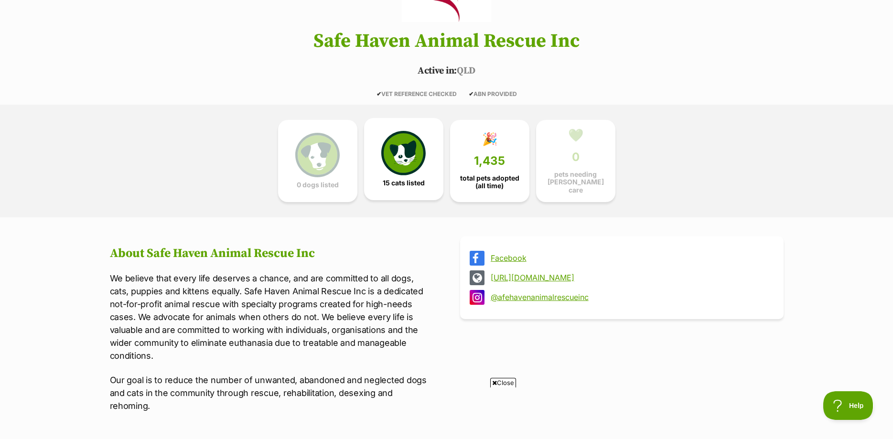
click at [402, 154] on img at bounding box center [403, 153] width 44 height 44
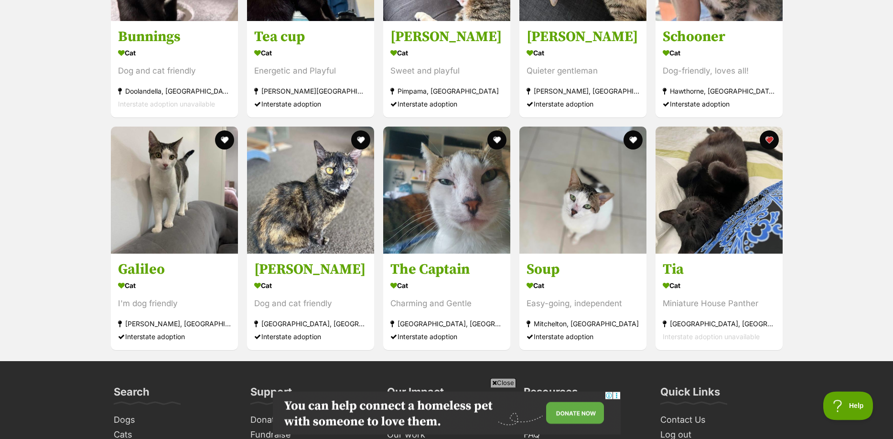
scroll to position [1379, 0]
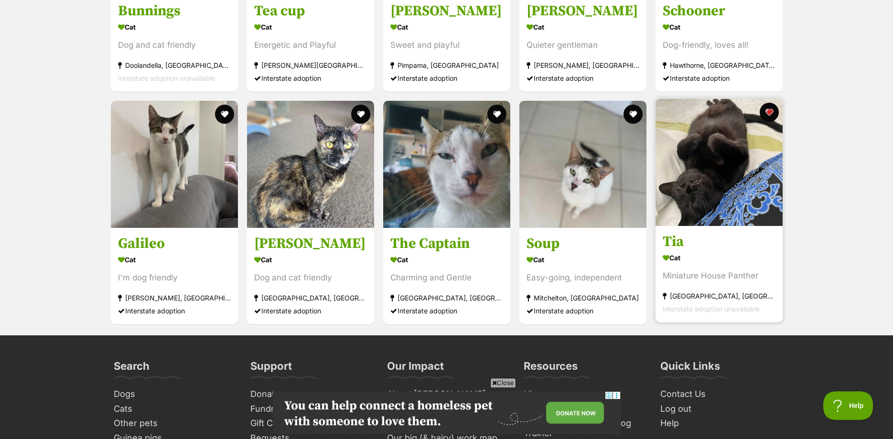
click at [724, 172] on img at bounding box center [719, 162] width 127 height 127
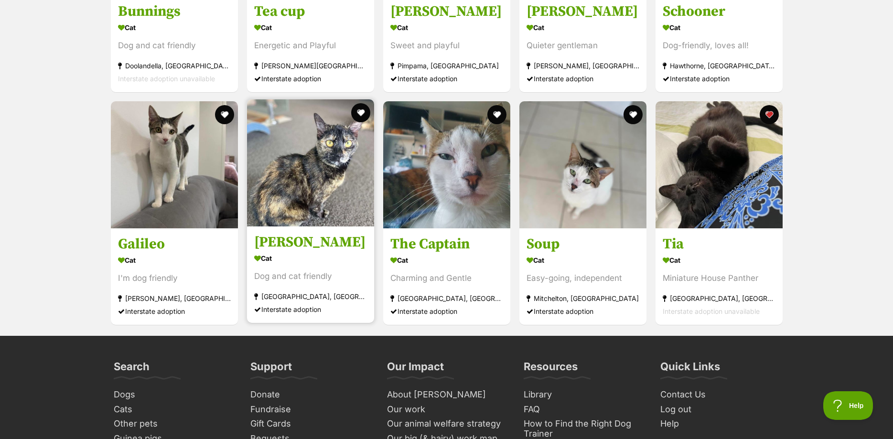
click at [298, 138] on img at bounding box center [310, 162] width 127 height 127
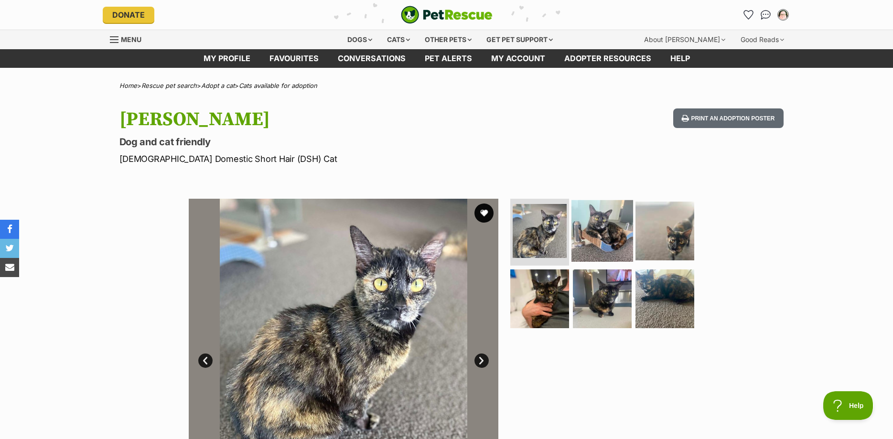
click at [614, 221] on img at bounding box center [603, 231] width 62 height 62
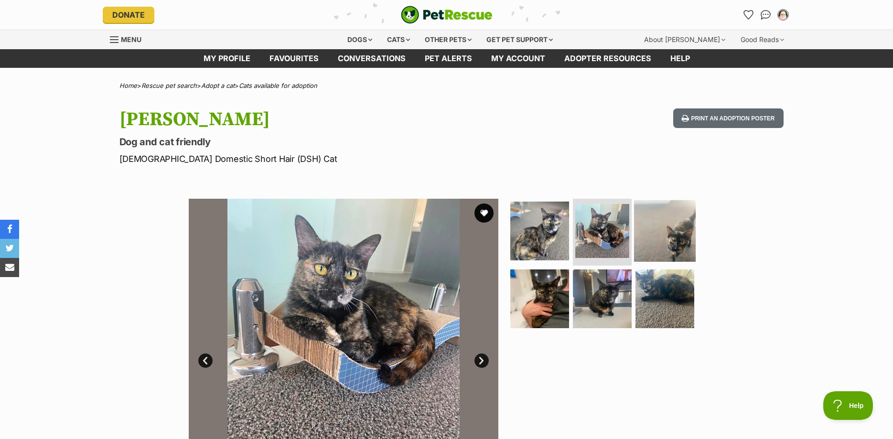
click at [670, 238] on img at bounding box center [665, 231] width 62 height 62
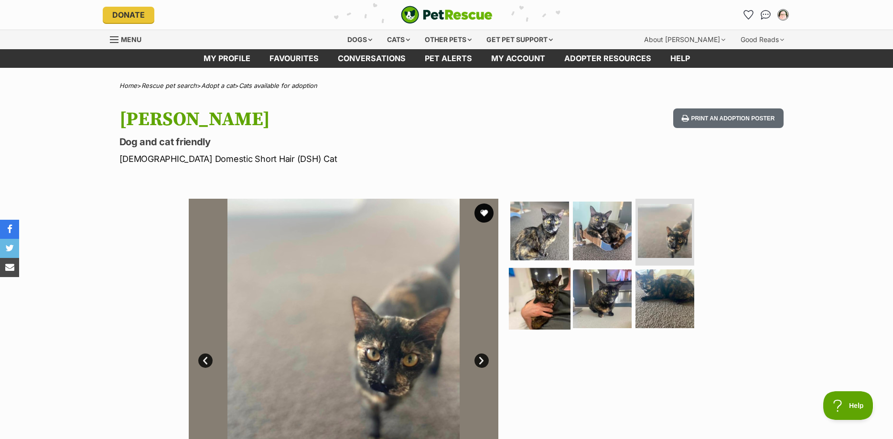
click at [551, 305] on img at bounding box center [540, 299] width 62 height 62
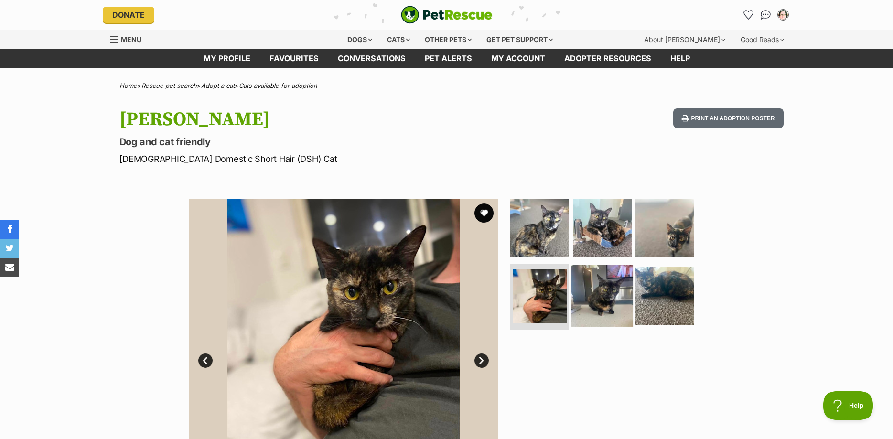
click at [612, 302] on img at bounding box center [603, 296] width 62 height 62
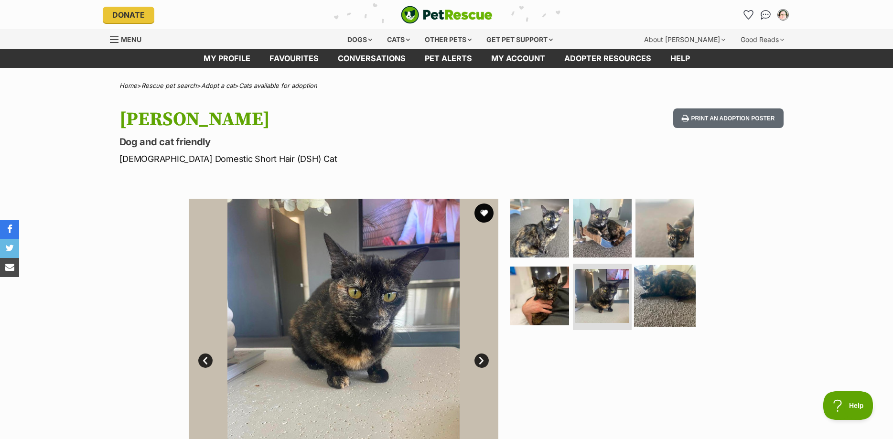
click at [669, 306] on img at bounding box center [665, 296] width 62 height 62
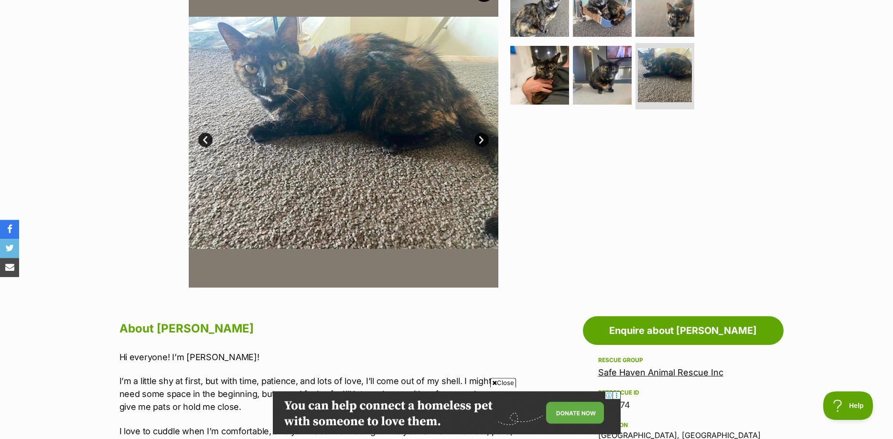
scroll to position [390, 0]
